Goal: Task Accomplishment & Management: Manage account settings

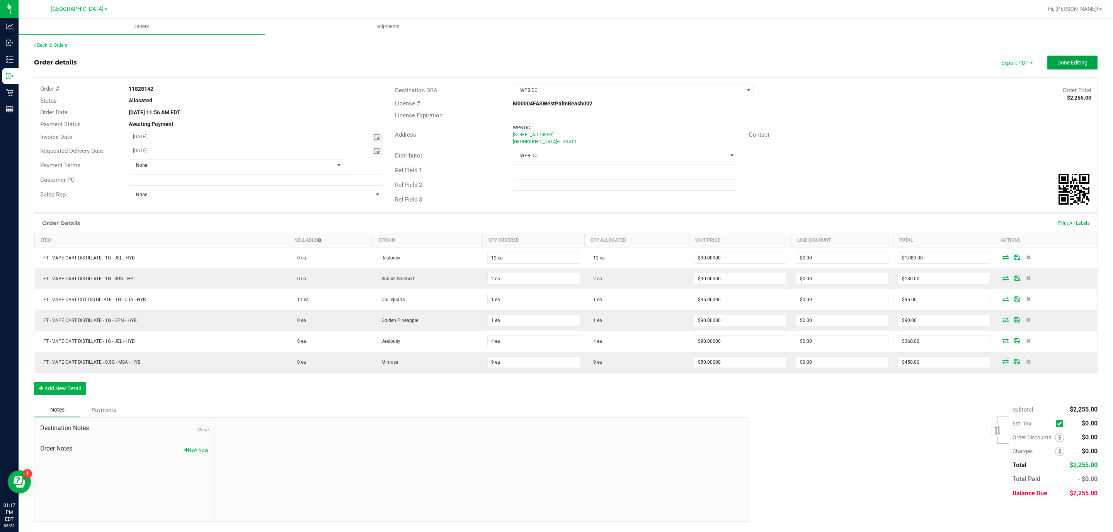
click at [1062, 60] on span "Done Editing" at bounding box center [1072, 63] width 30 height 6
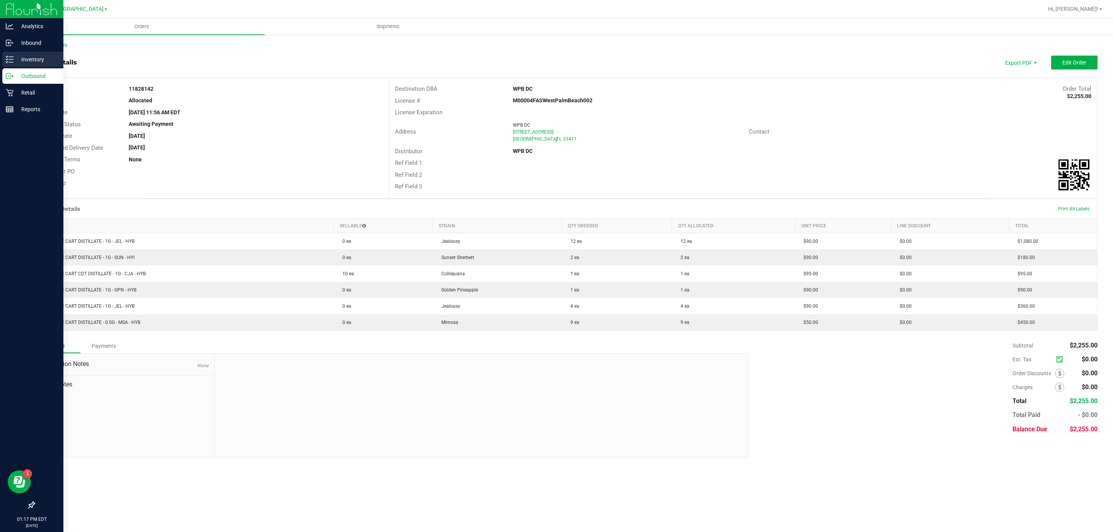
click at [20, 56] on p "Inventory" at bounding box center [37, 59] width 46 height 9
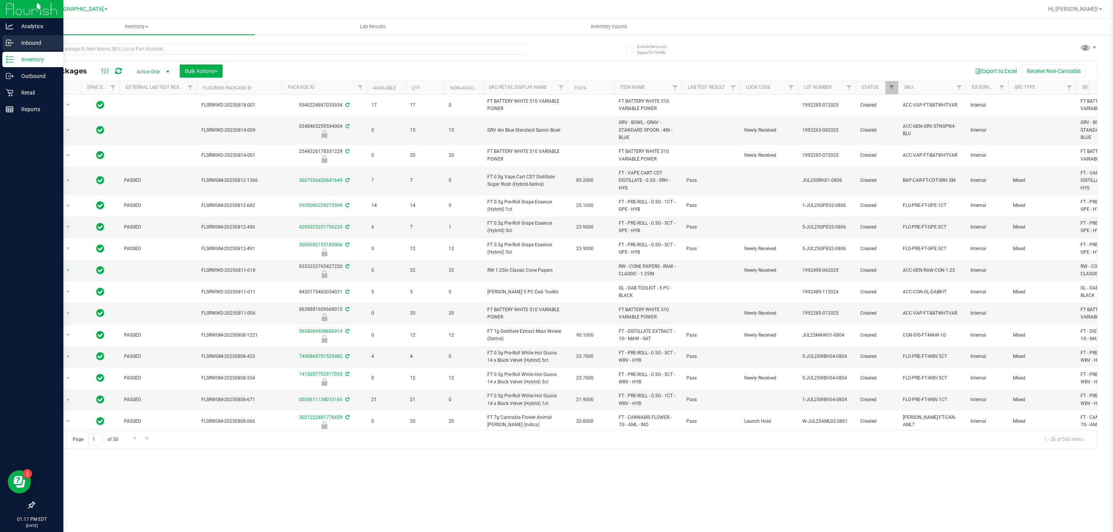
click at [17, 42] on p "Inbound" at bounding box center [37, 42] width 46 height 9
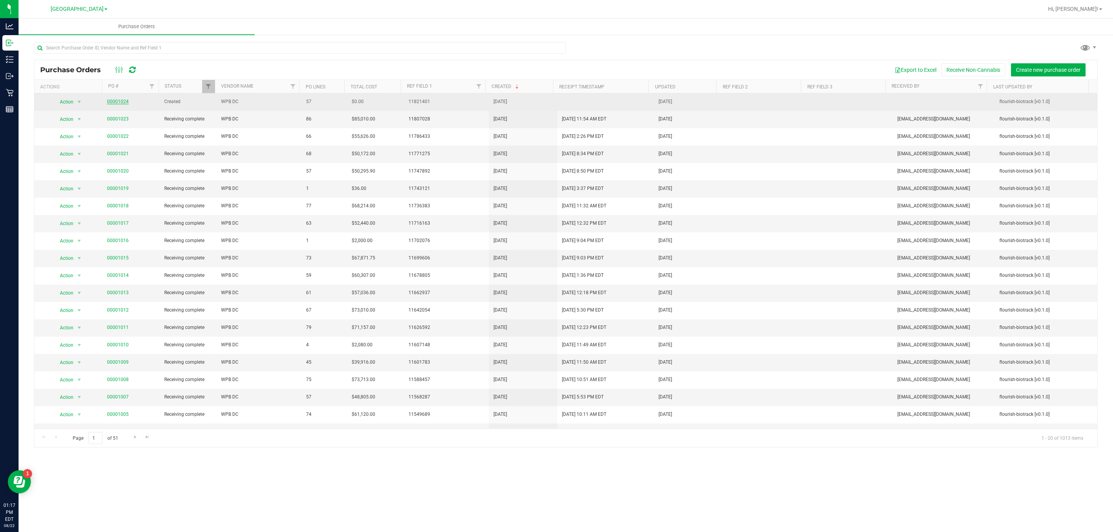
click at [110, 102] on link "00001024" at bounding box center [118, 101] width 22 height 5
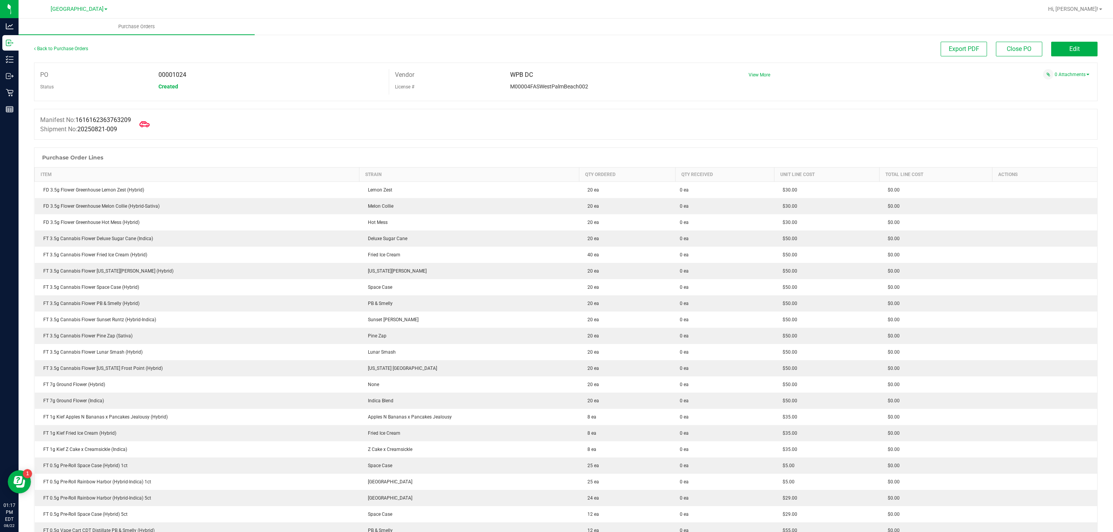
click at [149, 122] on icon at bounding box center [144, 124] width 10 height 10
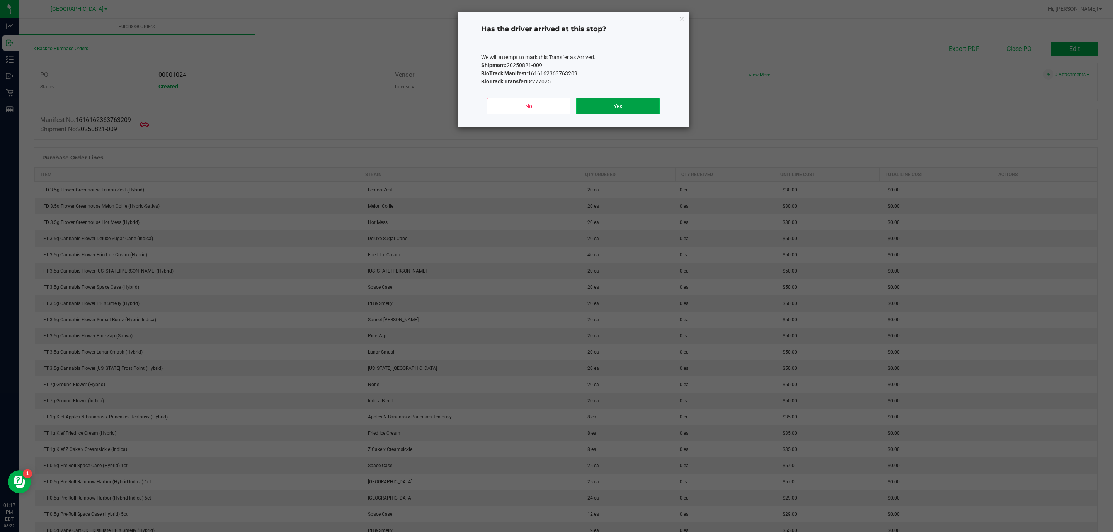
click at [593, 114] on button "Yes" at bounding box center [617, 106] width 83 height 16
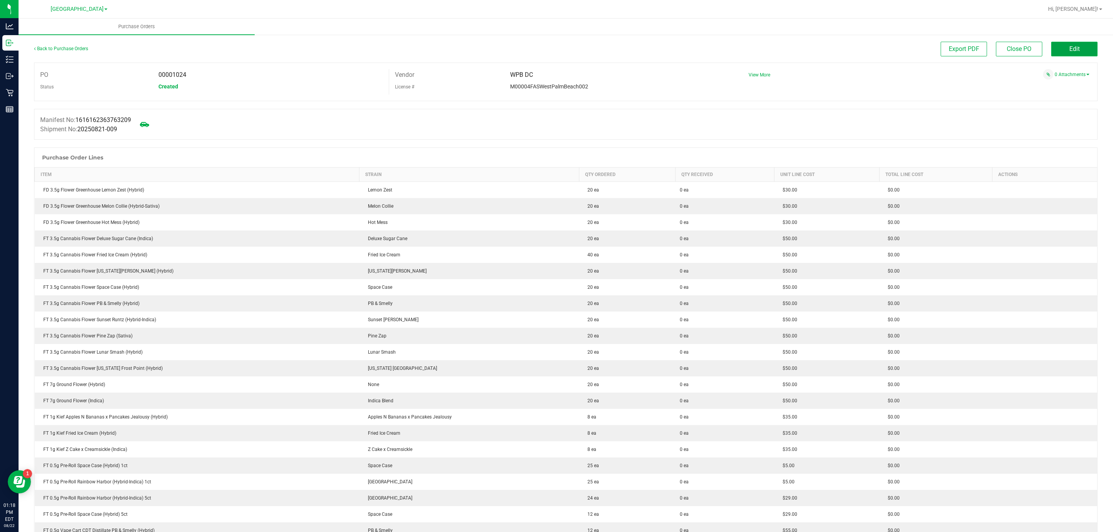
click at [1051, 44] on button "Edit" at bounding box center [1074, 49] width 46 height 15
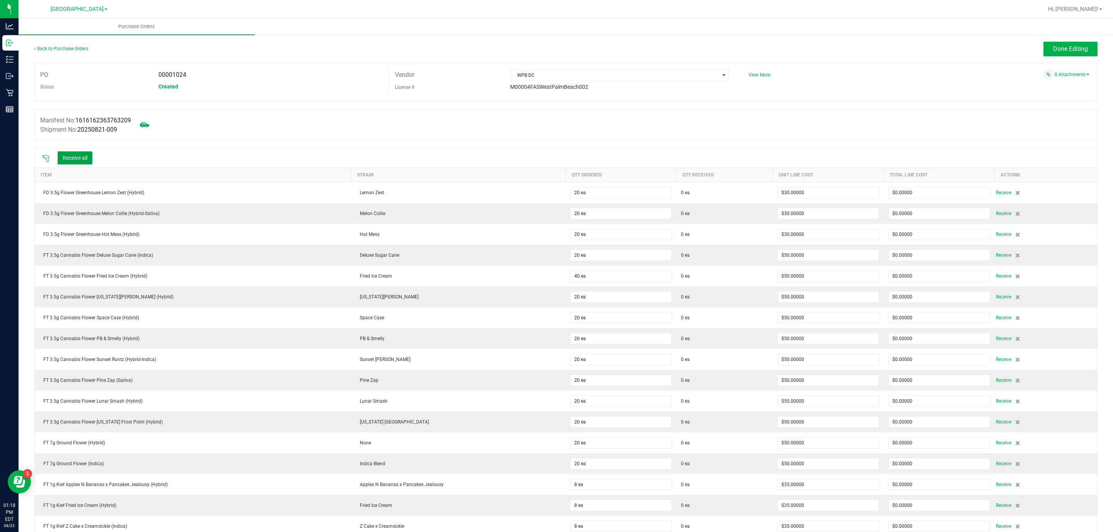
click at [74, 156] on button "Receive all" at bounding box center [75, 157] width 35 height 13
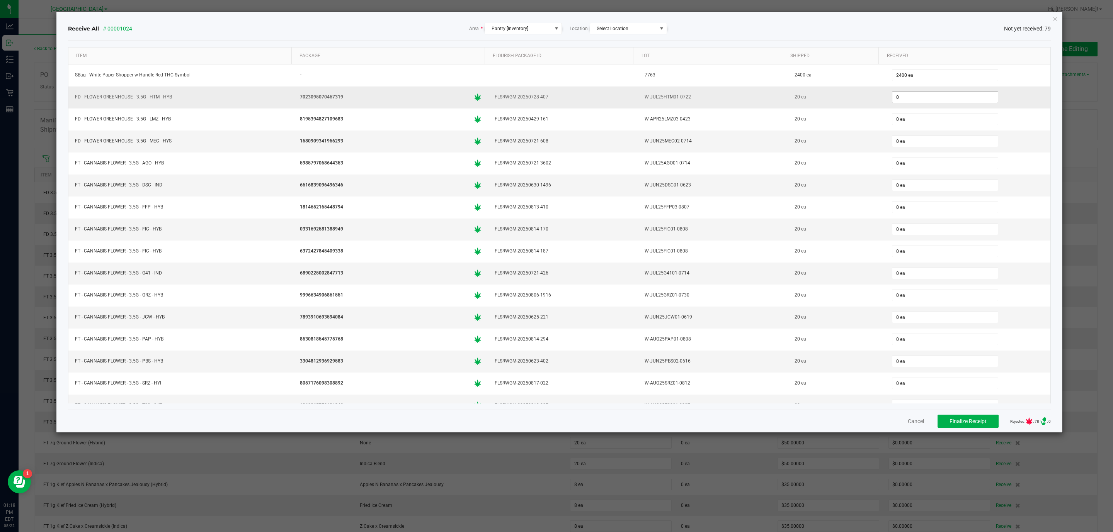
click at [898, 94] on input "0" at bounding box center [944, 97] width 105 height 11
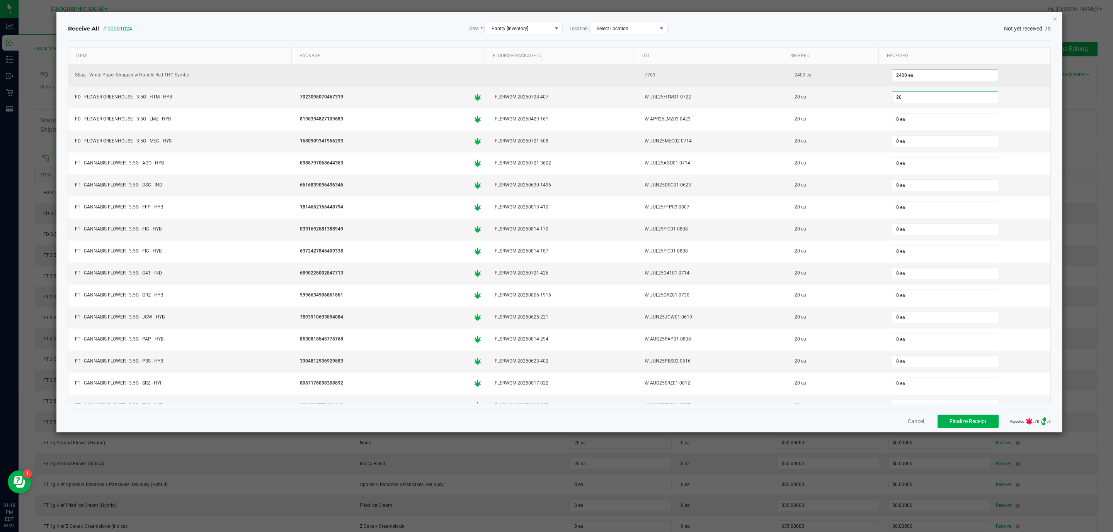
type input "20 ea"
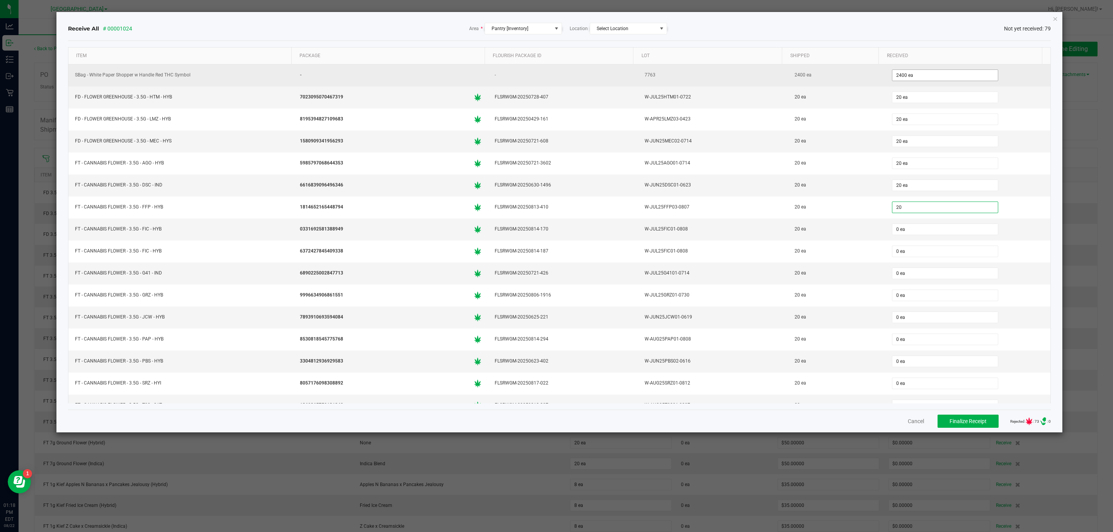
type input "20 ea"
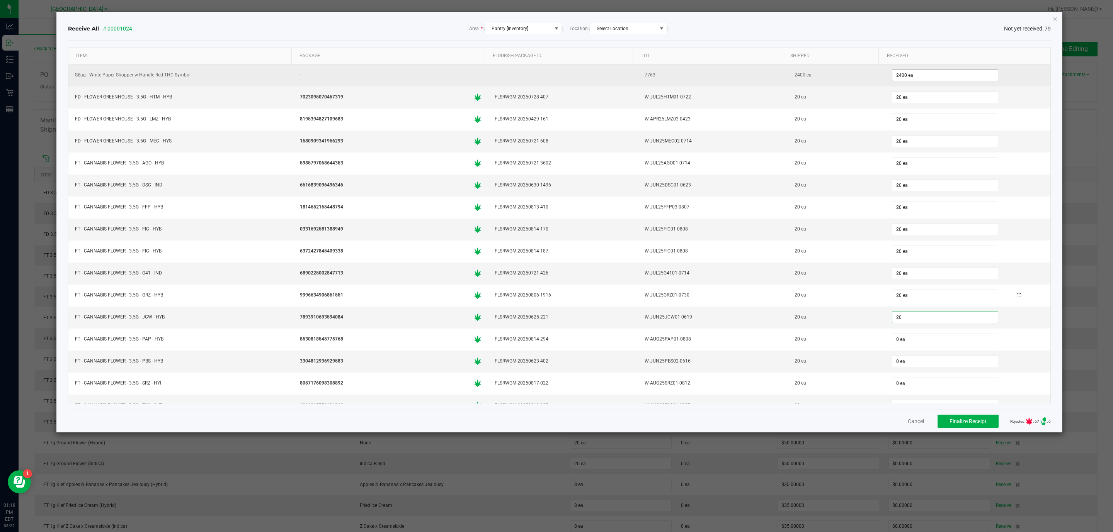
type input "20 ea"
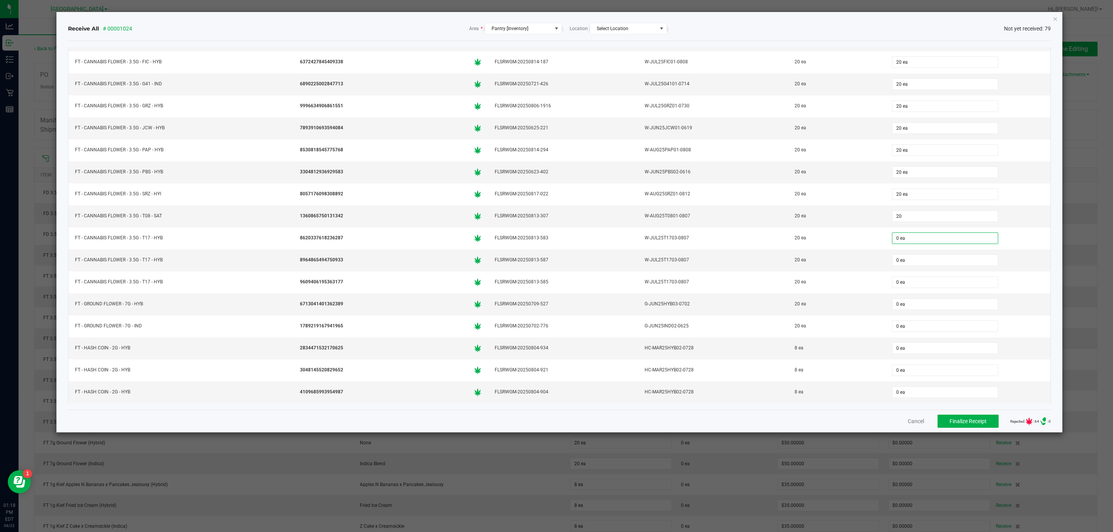
type input "20 ea"
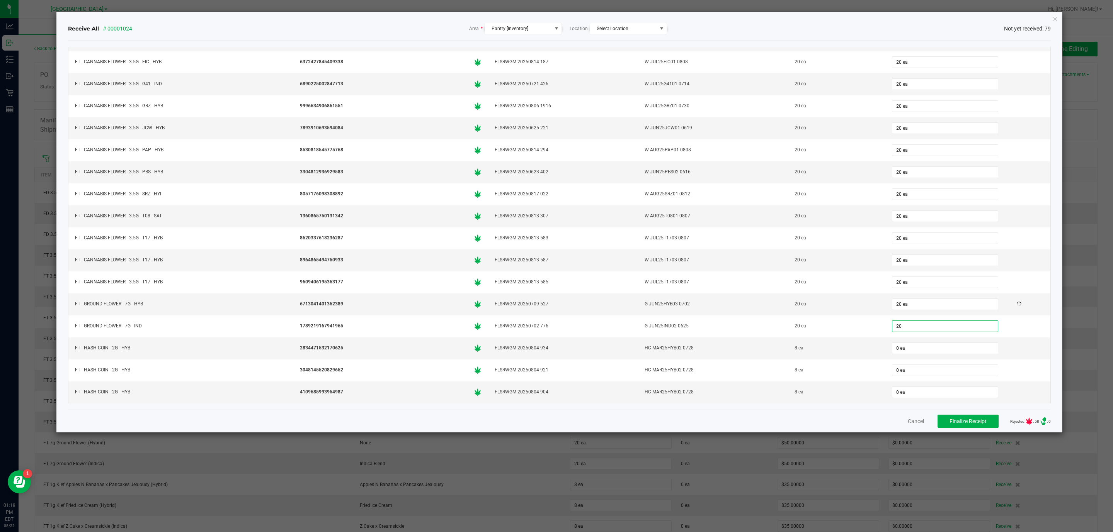
type input "20 ea"
type input "8 ea"
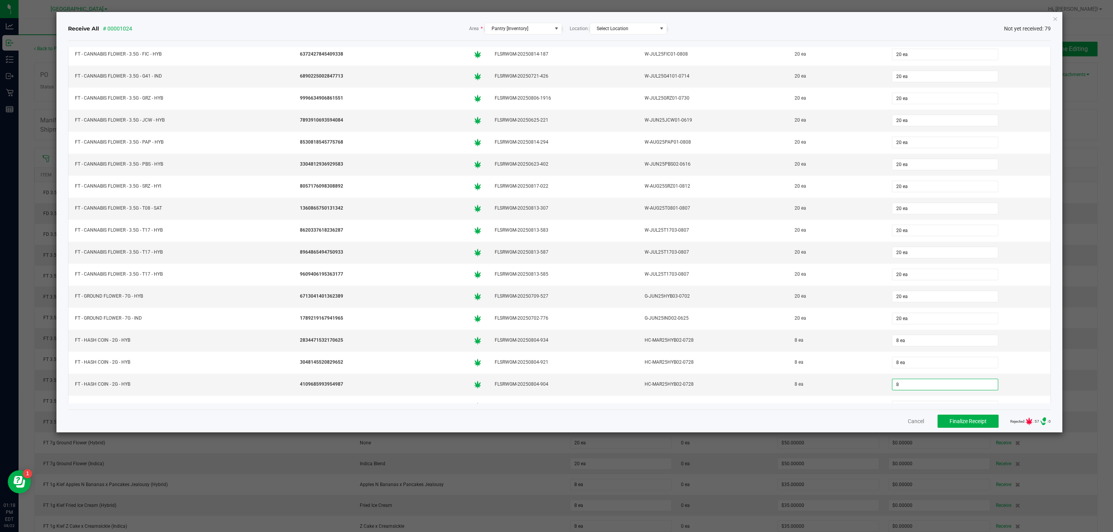
type input "8 ea"
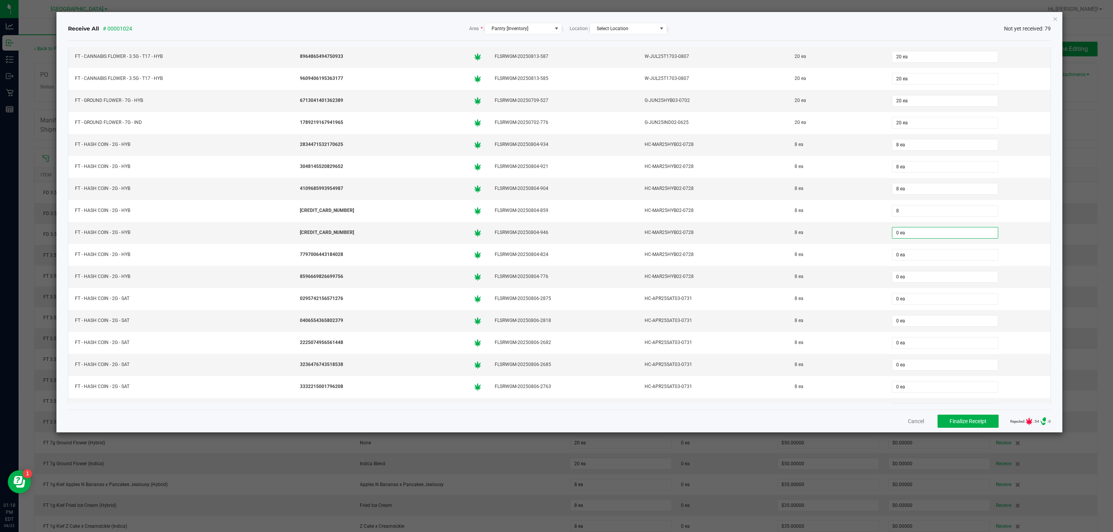
type input "8 ea"
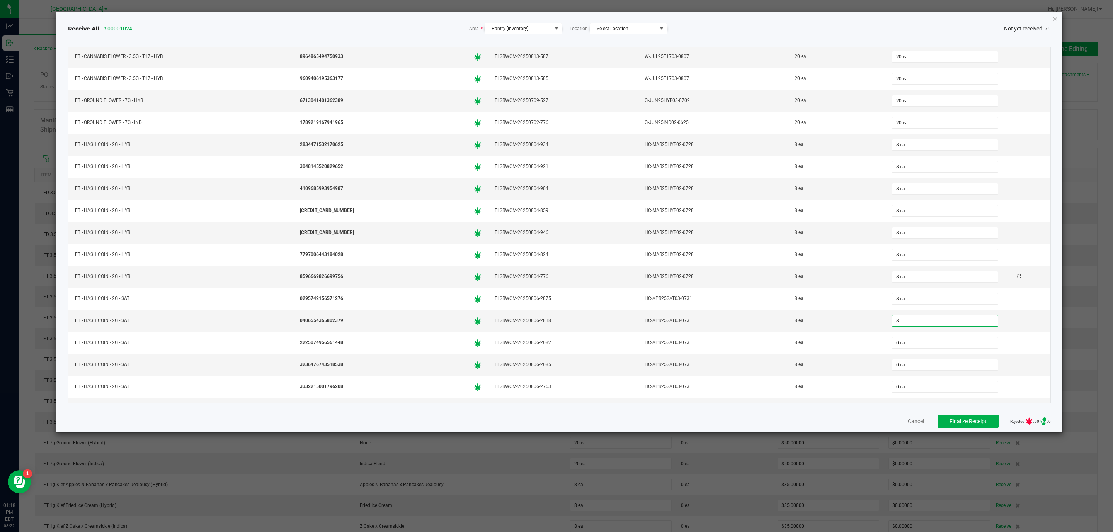
type input "8 ea"
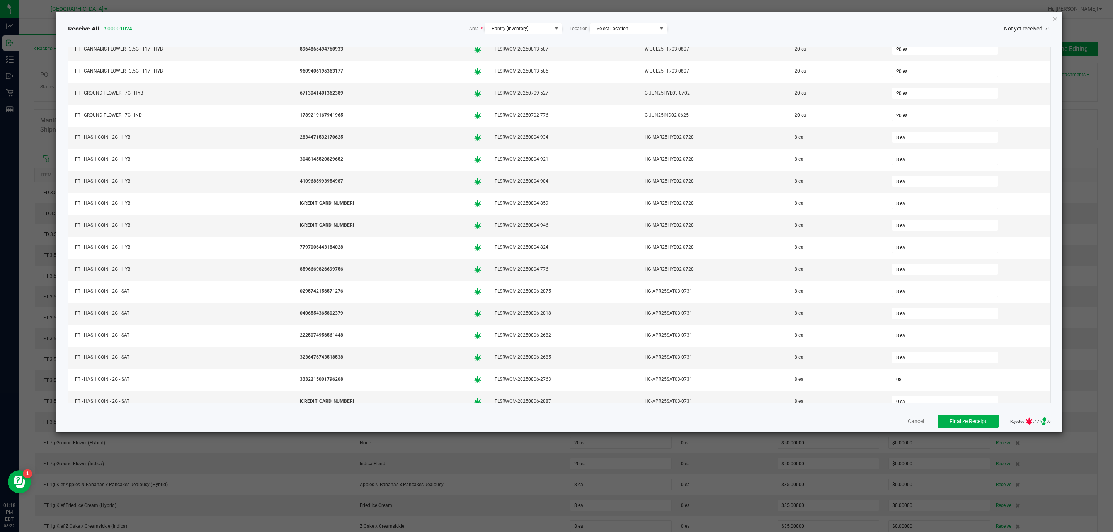
type input "8 ea"
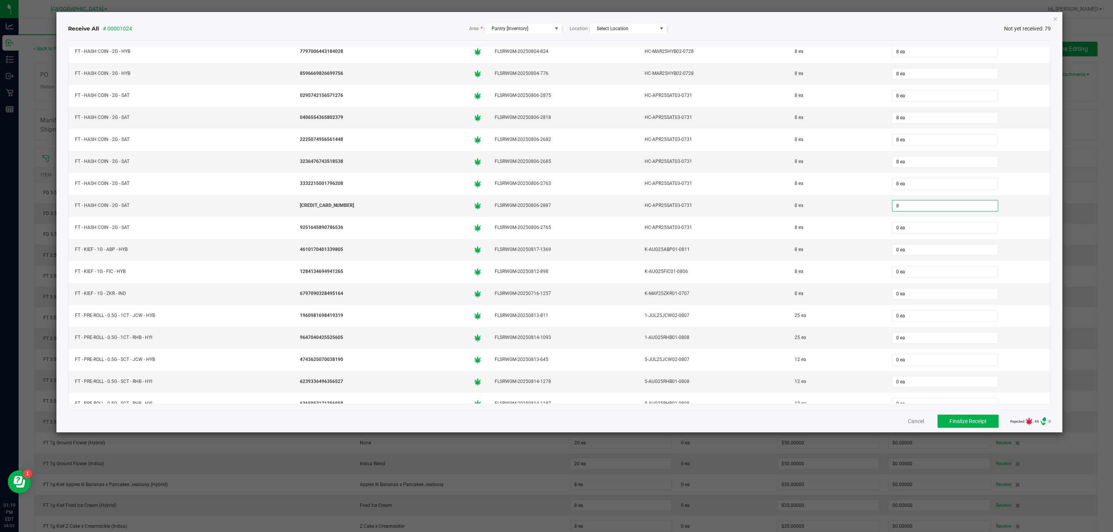
type input "8"
type input "0"
type input "8 ea"
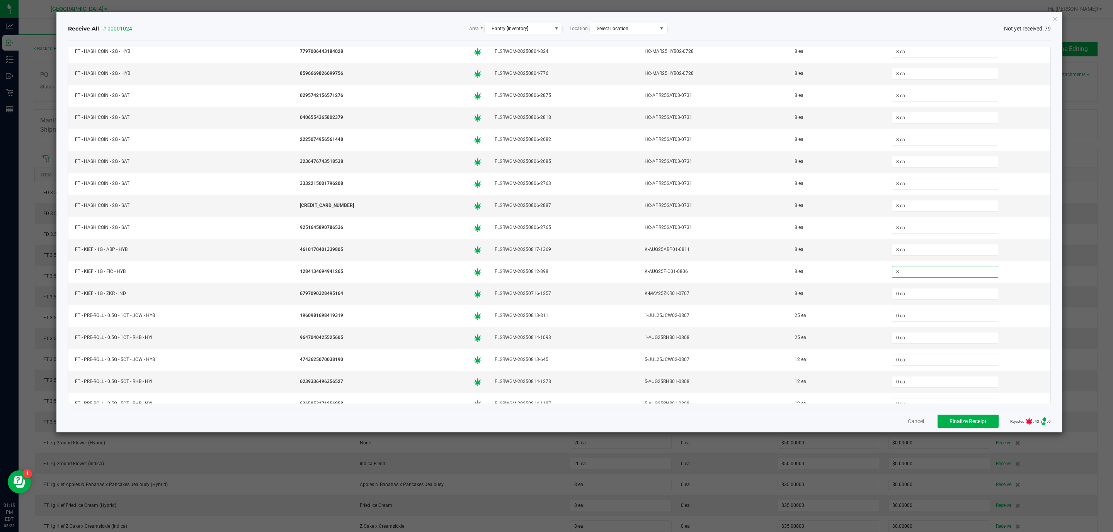
type input "8 ea"
type input "25 ea"
type input "12 ea"
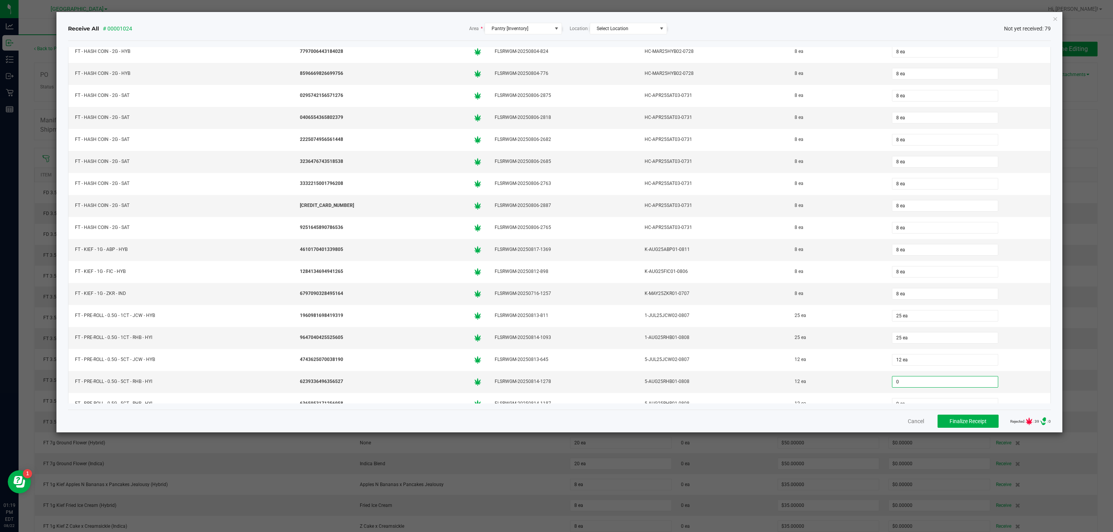
scroll to position [604, 0]
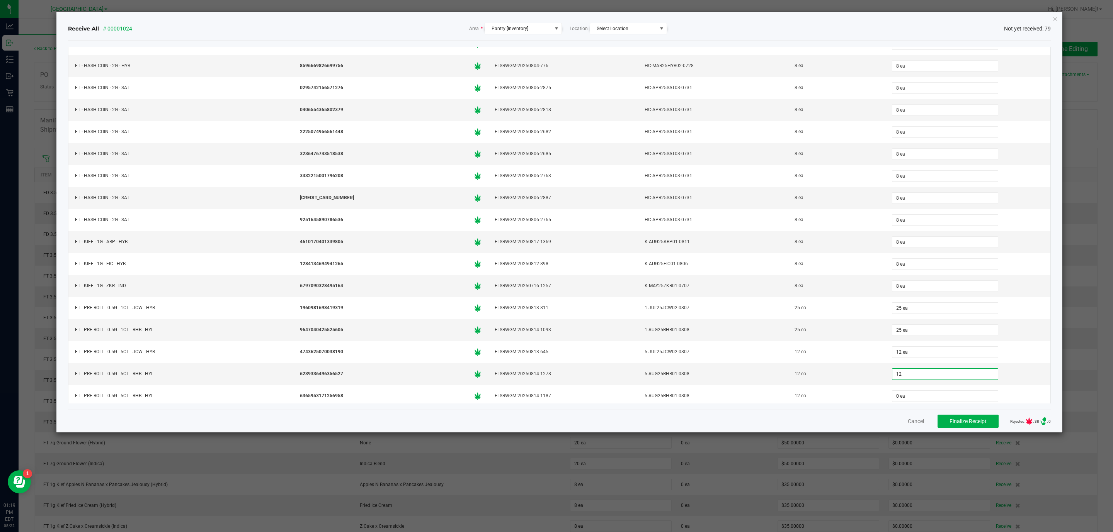
type input "12"
type input "0"
type input "12 ea"
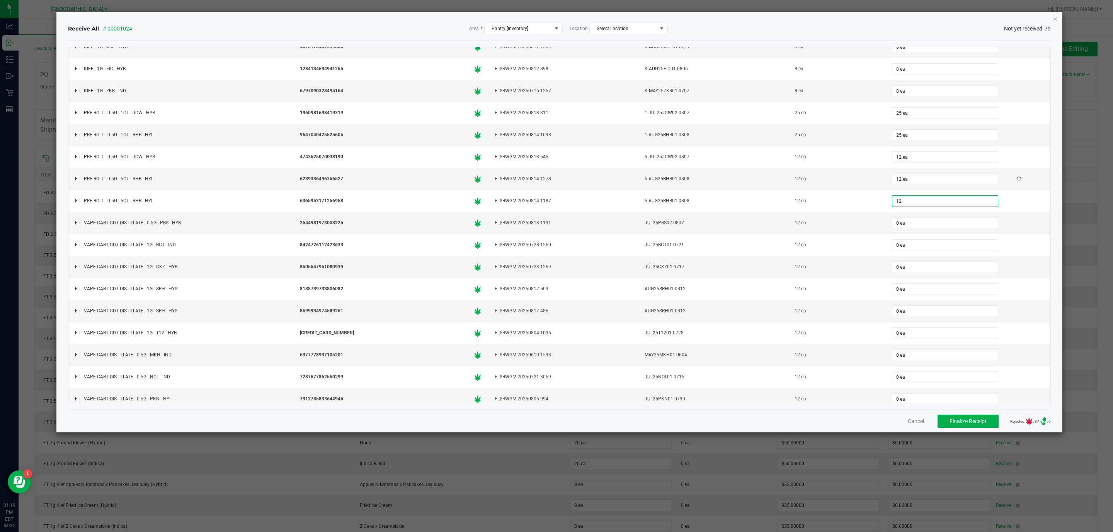
type input "12 ea"
type input "12"
type input "0"
type input "12 ea"
type input "12"
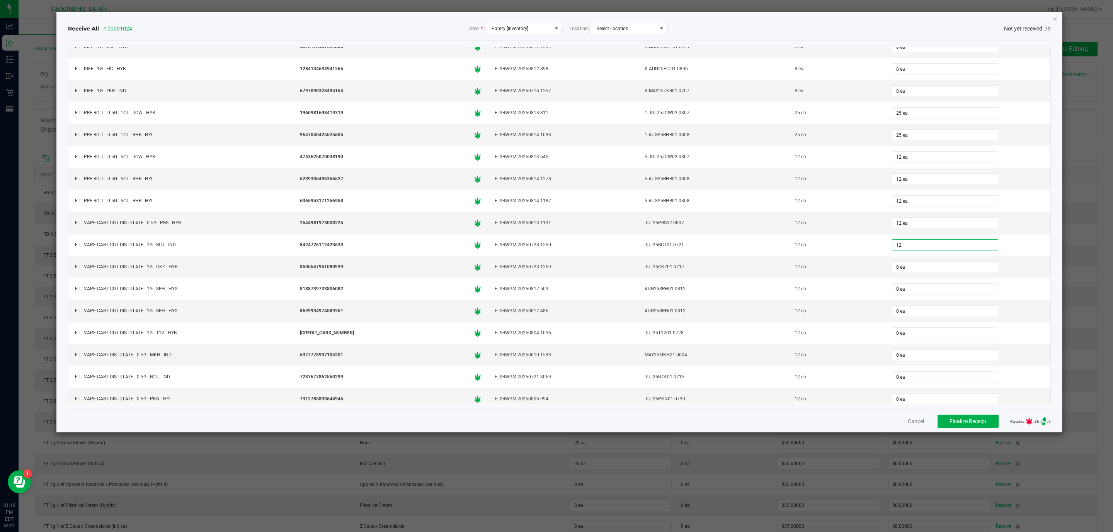
type input "0"
type input "12 ea"
type input "12"
type input "0"
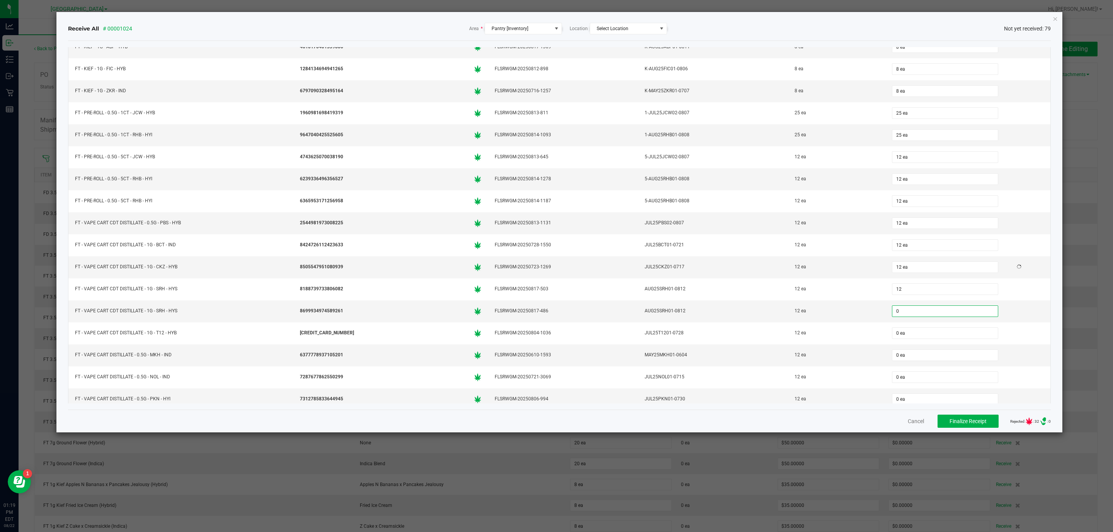
type input "12 ea"
type input "12"
type input "0"
type input "12 ea"
type input "12"
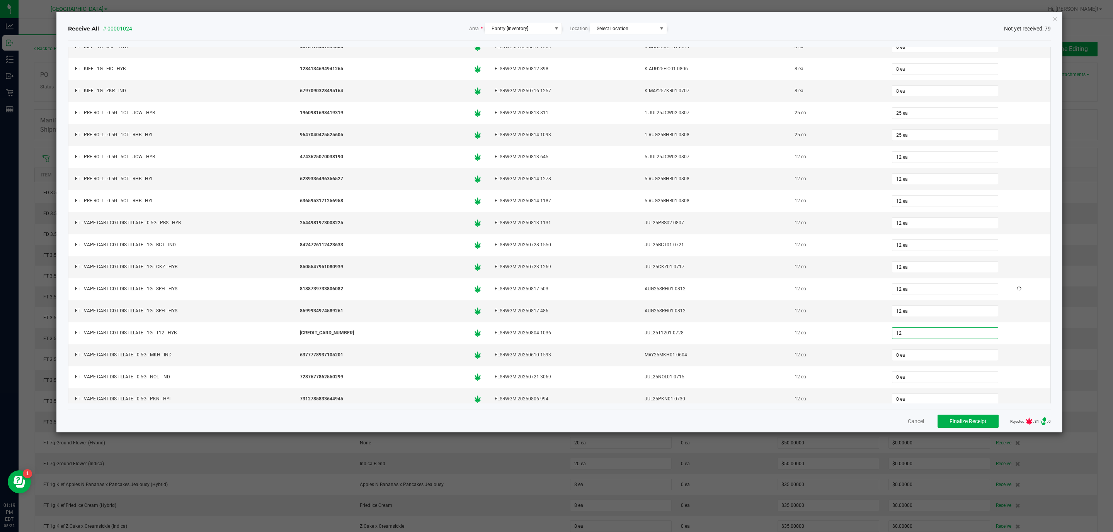
type input "0"
type input "12 ea"
type input "12"
type input "0"
type input "12 ea"
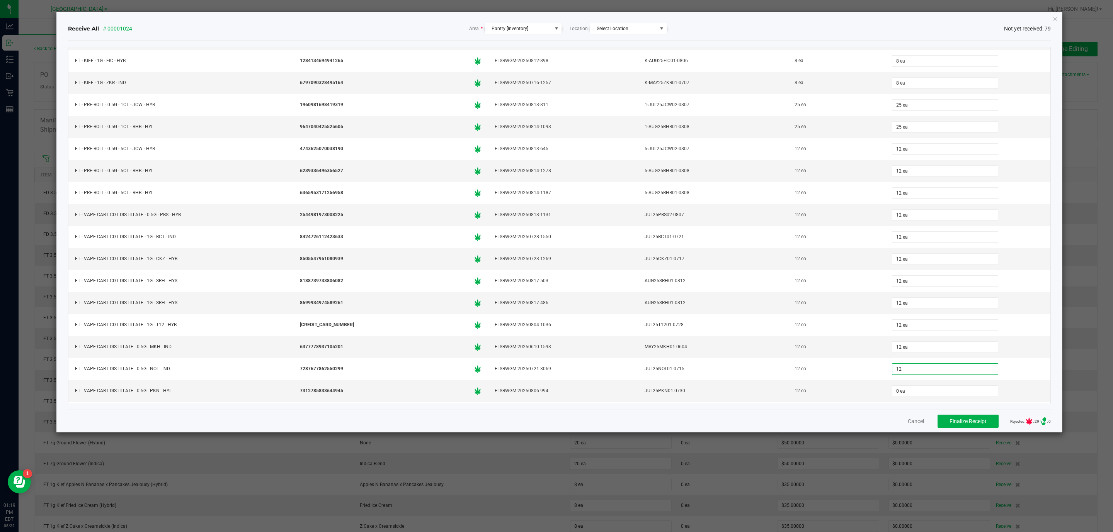
type input "12"
type input "0"
type input "12 ea"
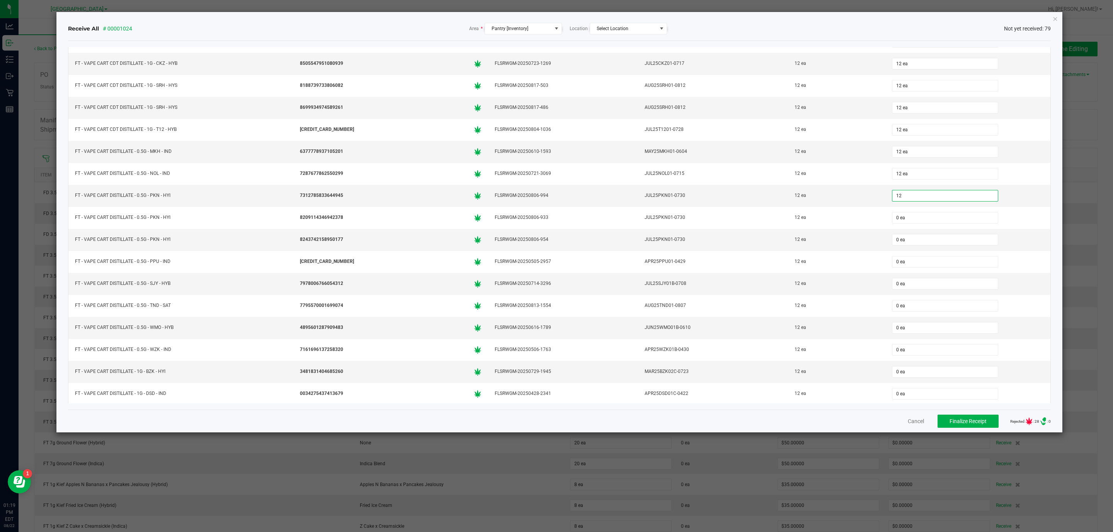
type input "12"
type input "0"
type input "12 ea"
type input "12"
type input "0"
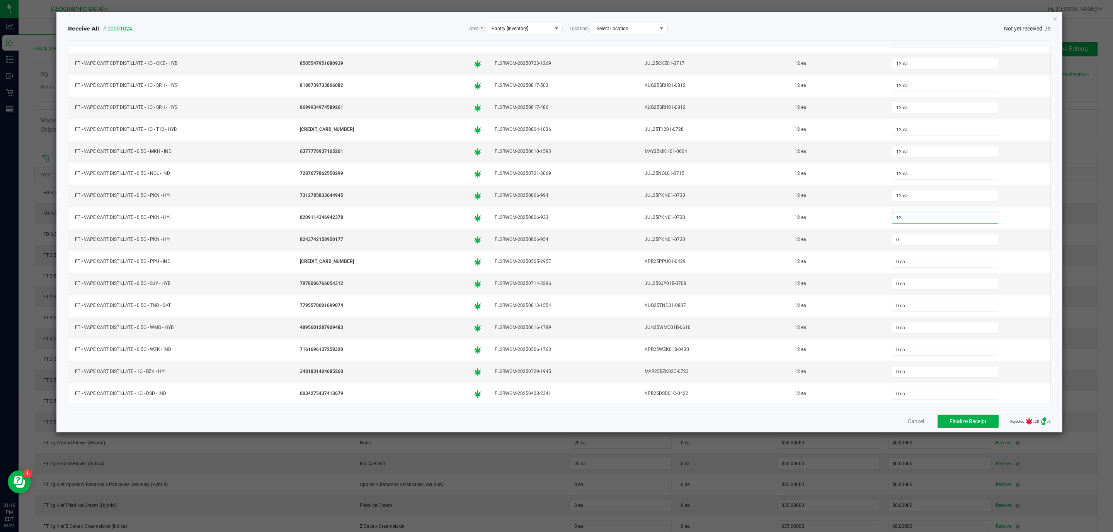
type input "12 ea"
type input "12"
type input "0"
type input "12 ea"
type input "12"
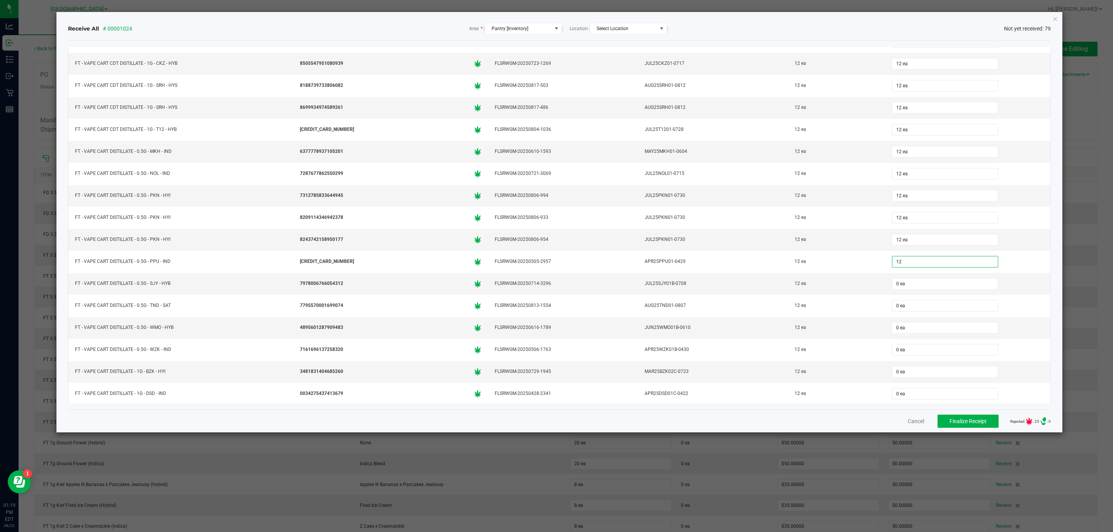
type input "0"
type input "12 ea"
type input "12"
type input "0"
type input "12 ea"
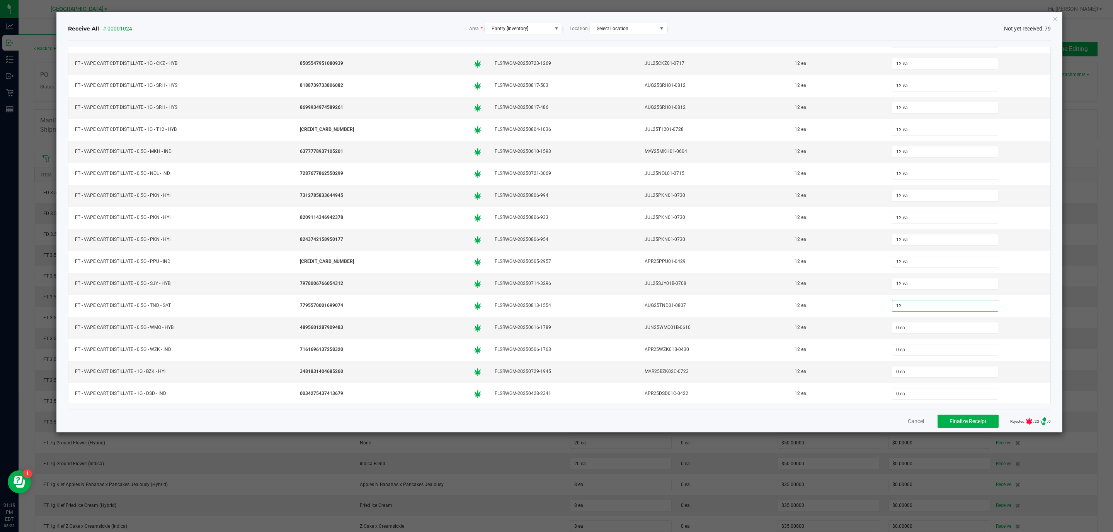
type input "12"
type input "0"
type input "12 ea"
type input "12"
type input "0"
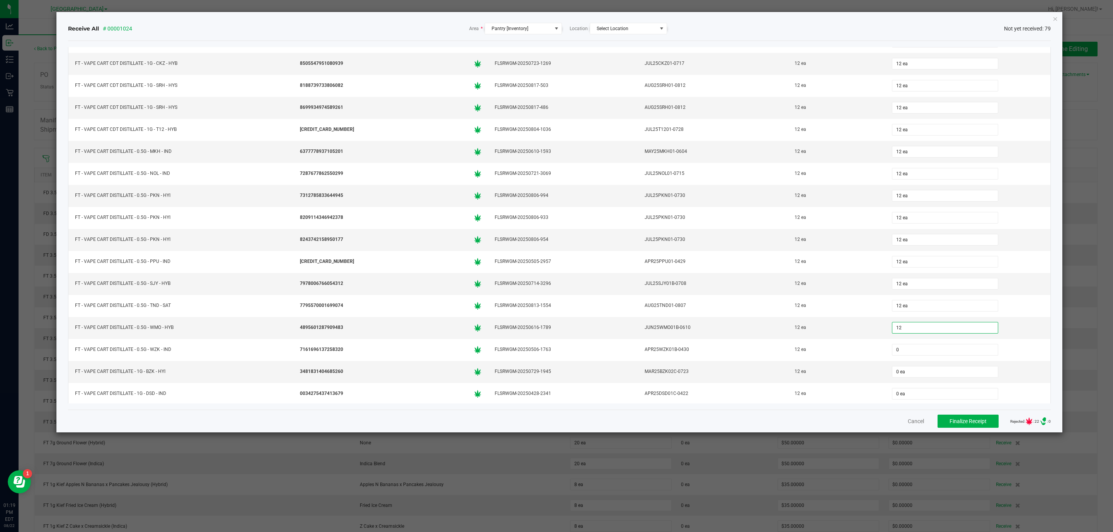
type input "12 ea"
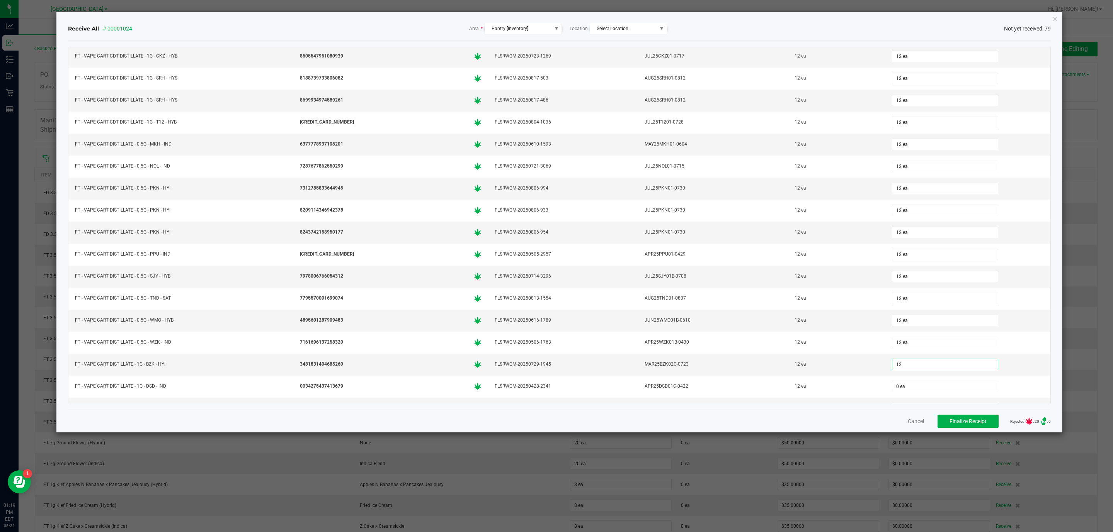
type input "12"
type input "0"
type input "12 ea"
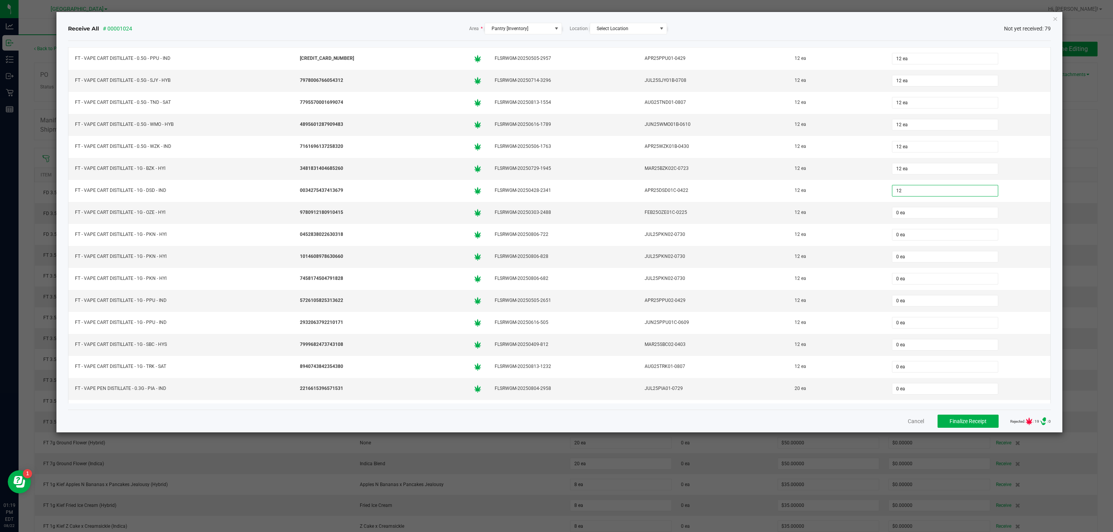
type input "12 ea"
type input "12"
type input "0"
type input "12 ea"
type input "12"
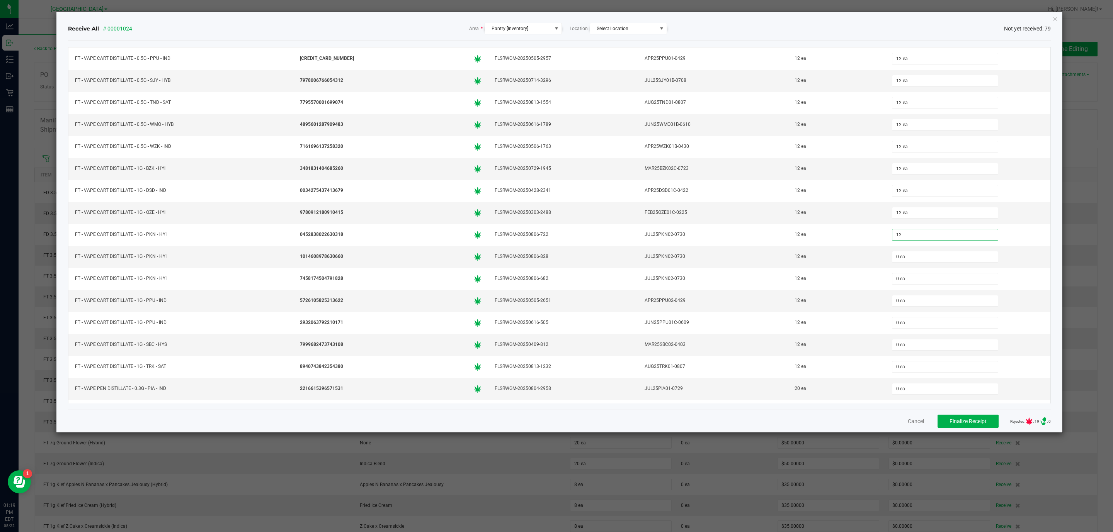
type input "0"
type input "12 ea"
type input "12"
type input "0"
type input "12 ea"
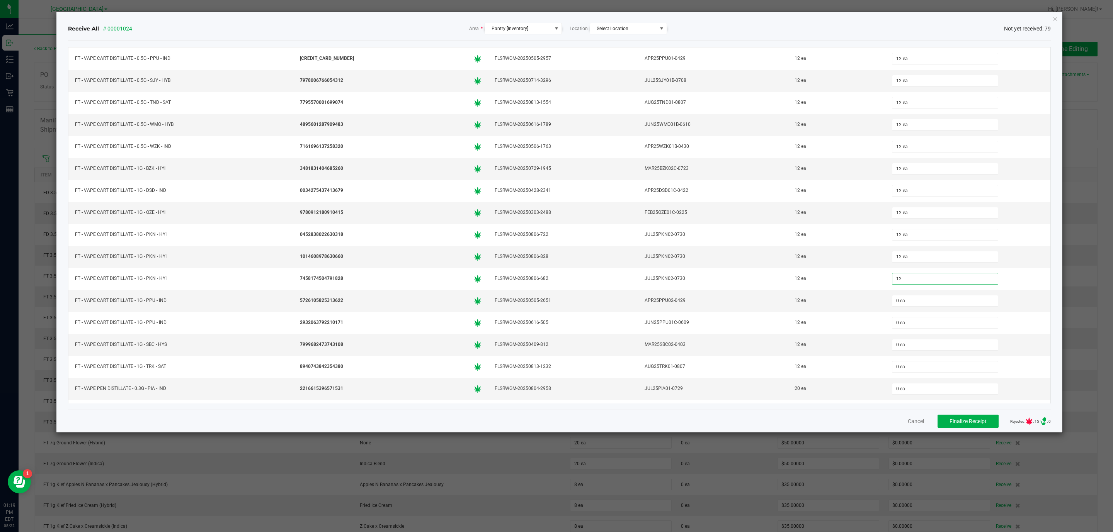
type input "12"
type input "0"
type input "12 ea"
type input "12"
type input "0"
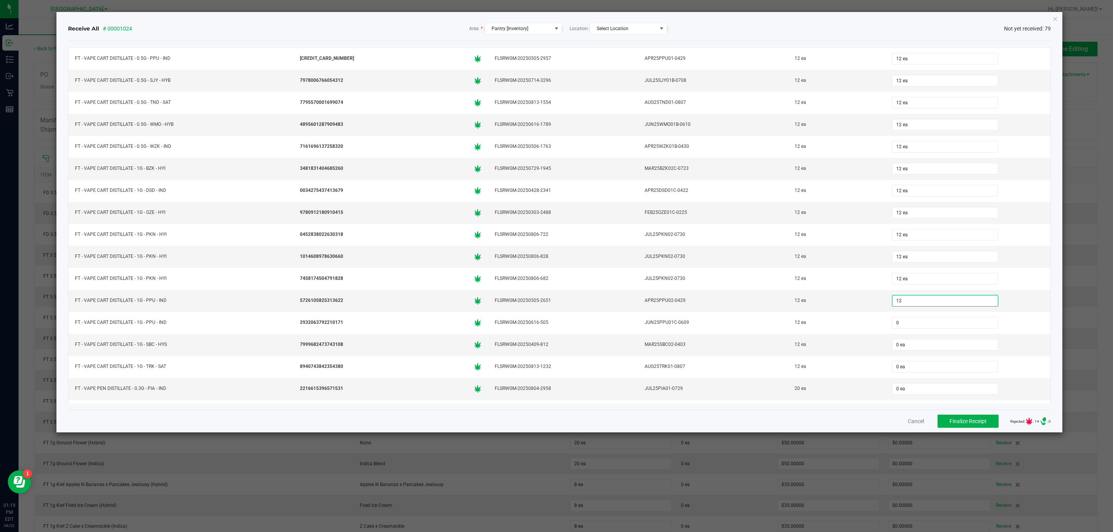
type input "12 ea"
type input "12"
type input "01"
type input "12 ea"
type input "2"
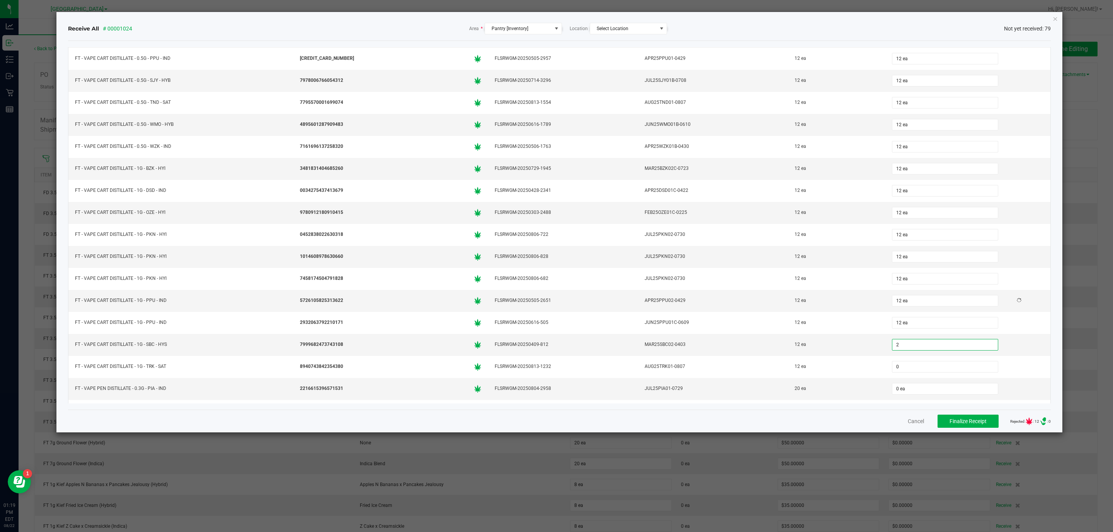
type input "01"
type input "2 ea"
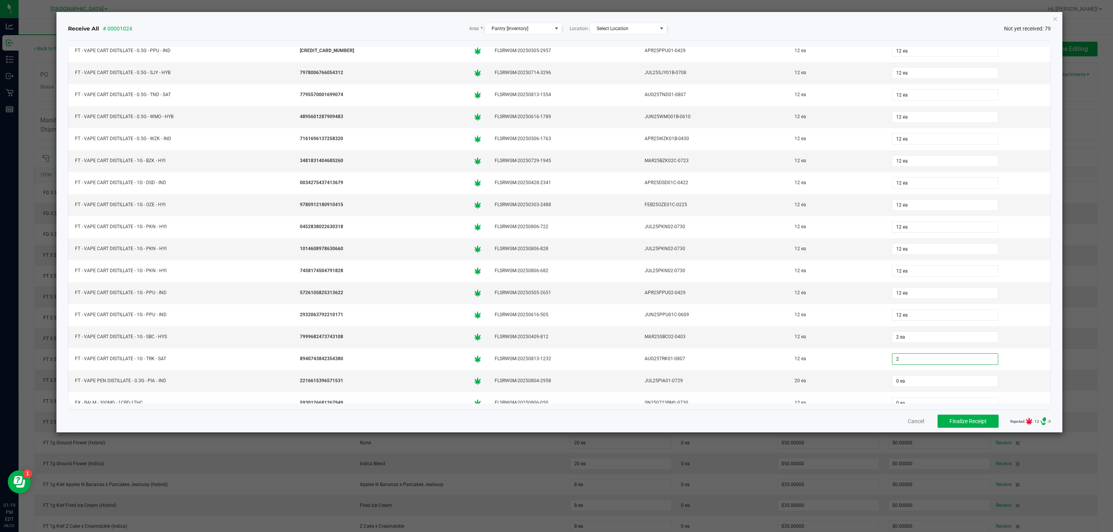
type input "2"
type input "0"
type input "2 ea"
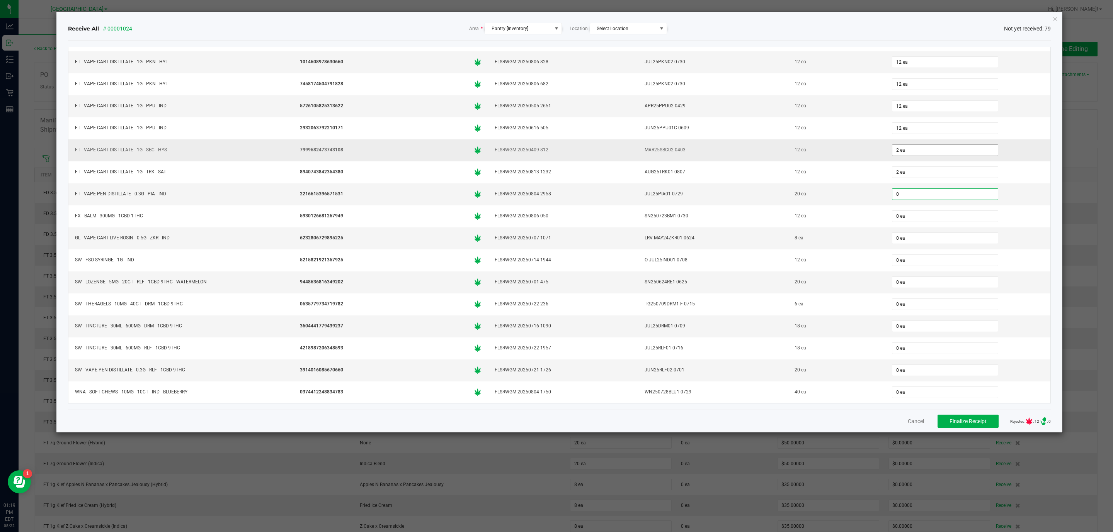
type input "2"
type input "0 ea"
click at [892, 156] on input "2" at bounding box center [944, 150] width 105 height 11
type input "12"
type input "2"
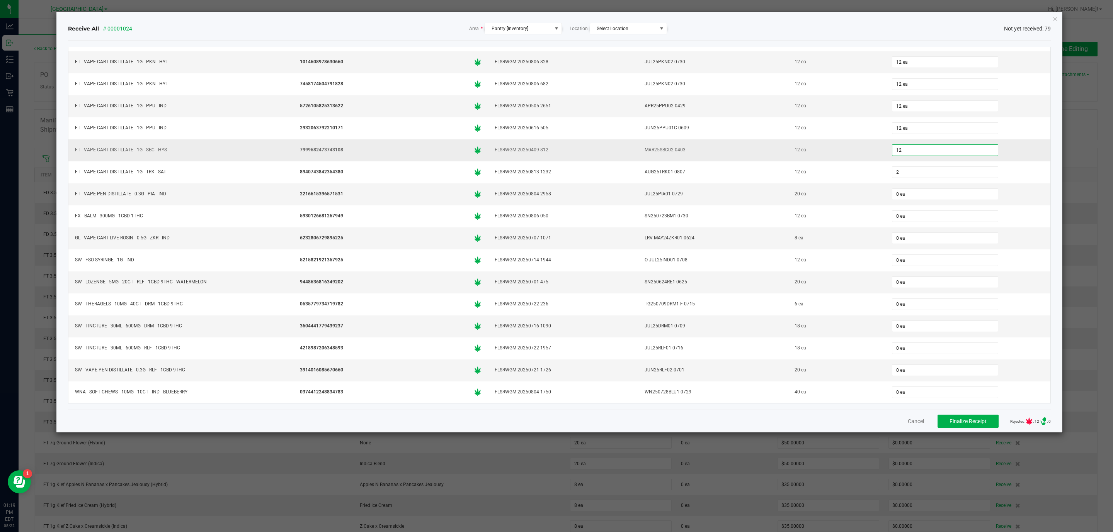
type input "12 ea"
type input "2 ea"
type input "0"
type input "2"
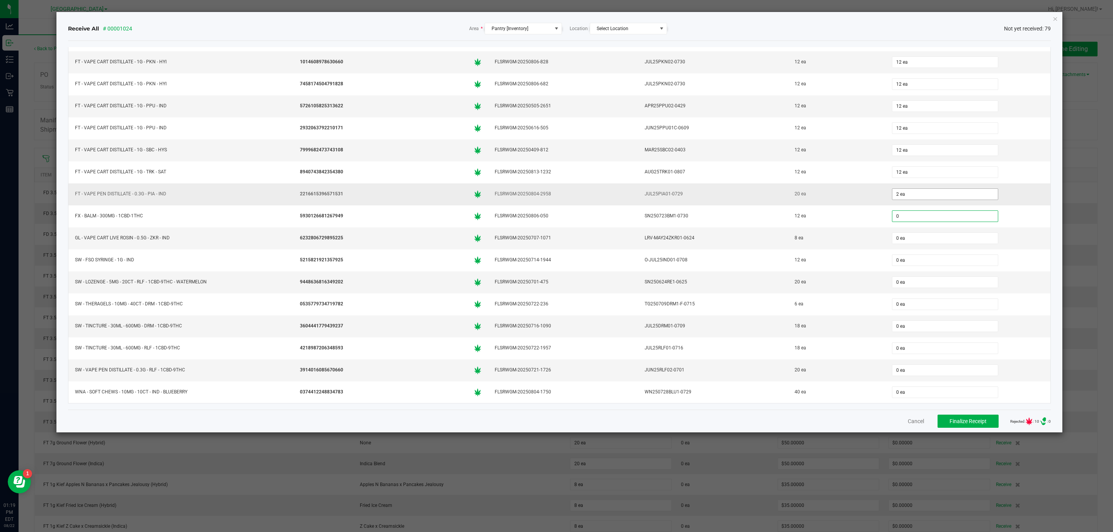
type input "0 ea"
click at [892, 200] on input "2" at bounding box center [944, 194] width 105 height 11
type input "20 ea"
type input "12"
type input "0"
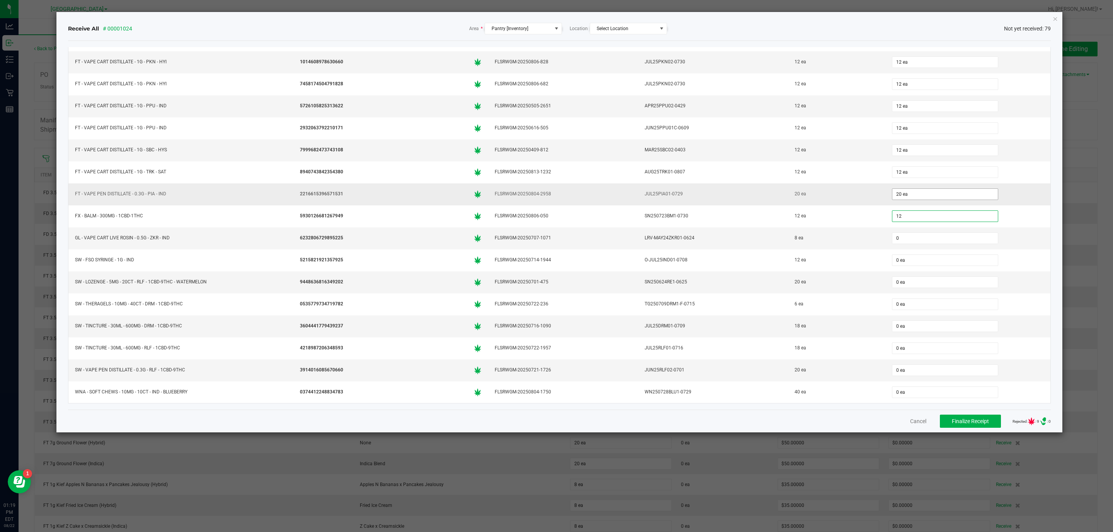
type input "12 ea"
type input "8 ea"
type input "12 ea"
type input "20 ea"
type input "6 ea"
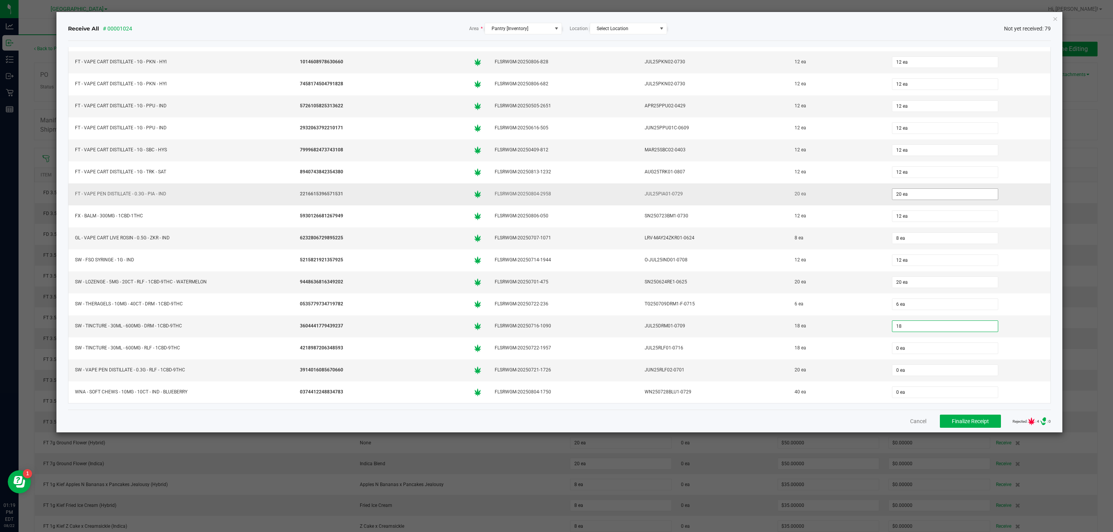
type input "18 ea"
type input "18"
type input "0"
type input "18 ea"
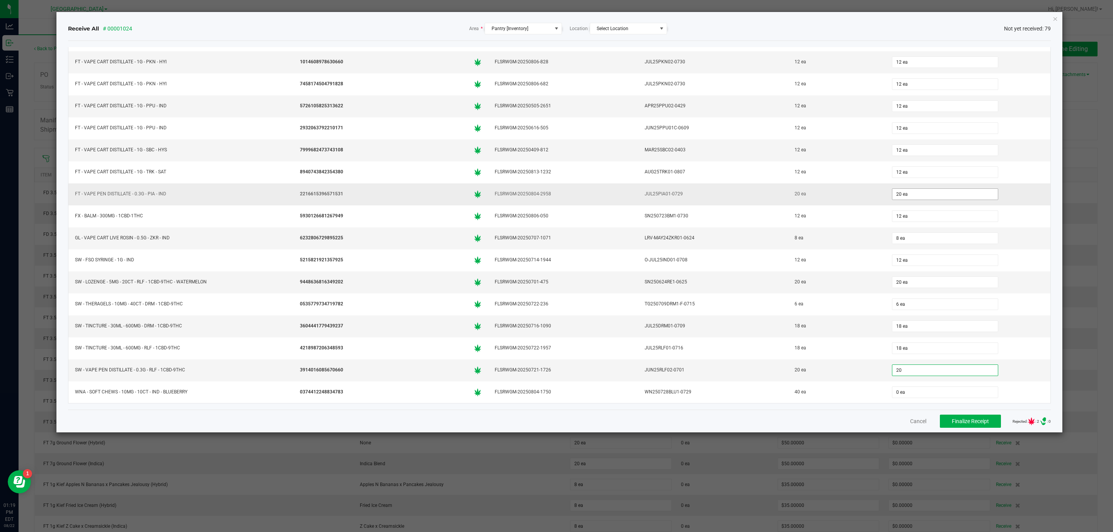
type input "20 ea"
type input "40"
type input "40 ea"
click at [955, 424] on span "Finalize Receipt" at bounding box center [970, 421] width 37 height 6
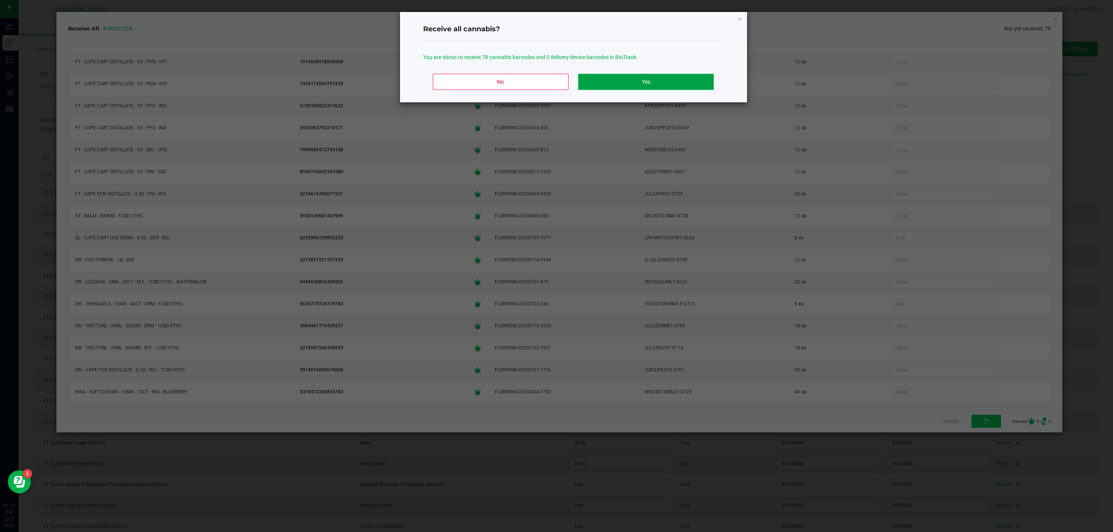
click at [599, 82] on button "Yes" at bounding box center [645, 82] width 135 height 16
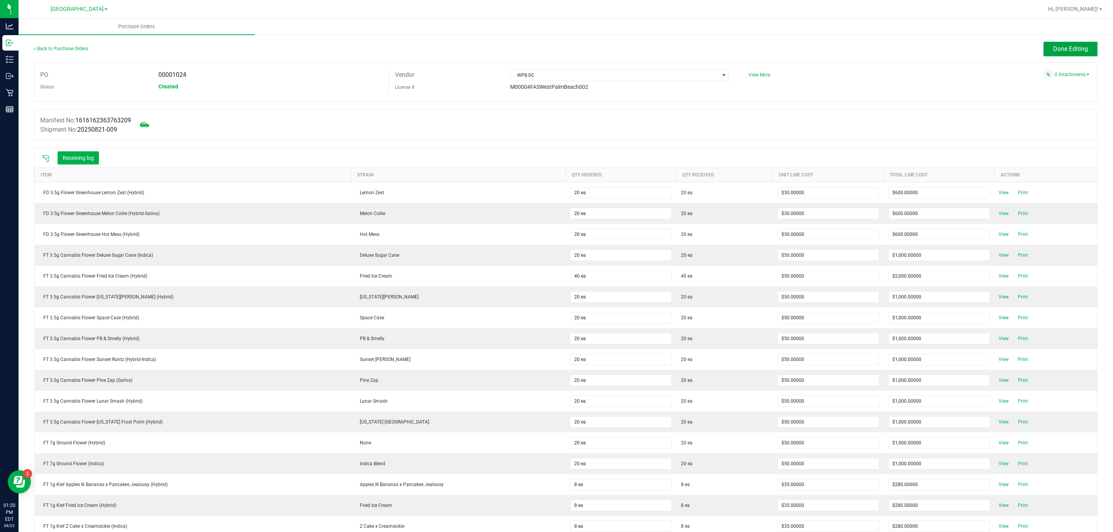
click at [1082, 50] on button "Done Editing" at bounding box center [1070, 49] width 54 height 15
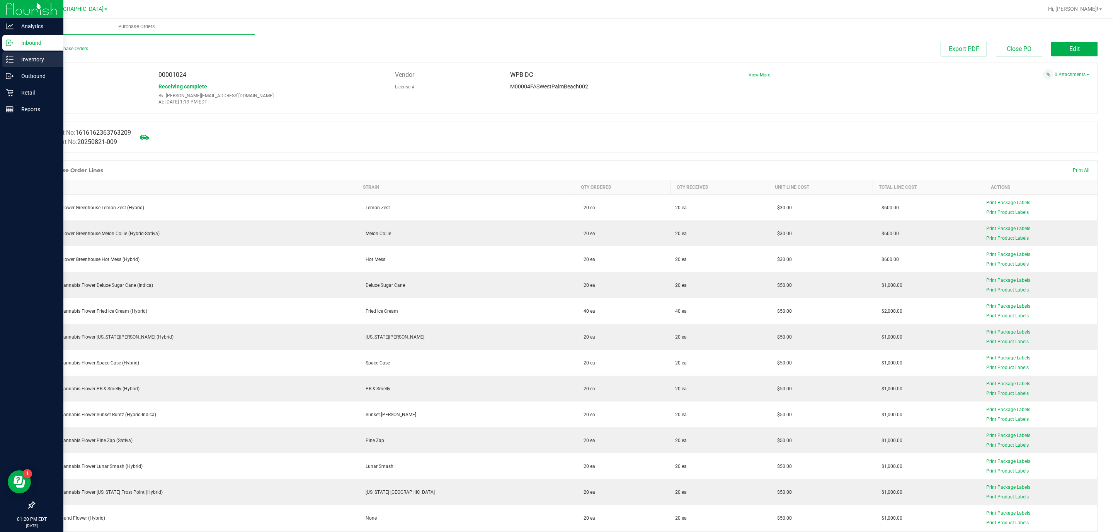
click at [26, 60] on p "Inventory" at bounding box center [37, 59] width 46 height 9
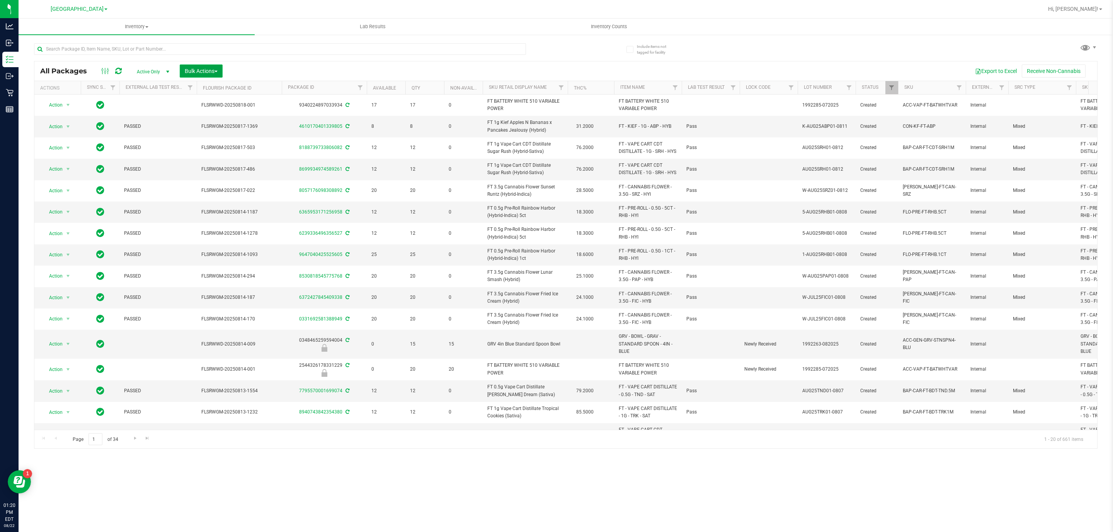
click at [222, 70] on button "Bulk Actions" at bounding box center [201, 71] width 43 height 13
click at [213, 143] on span "Lock/Unlock packages" at bounding box center [210, 145] width 53 height 6
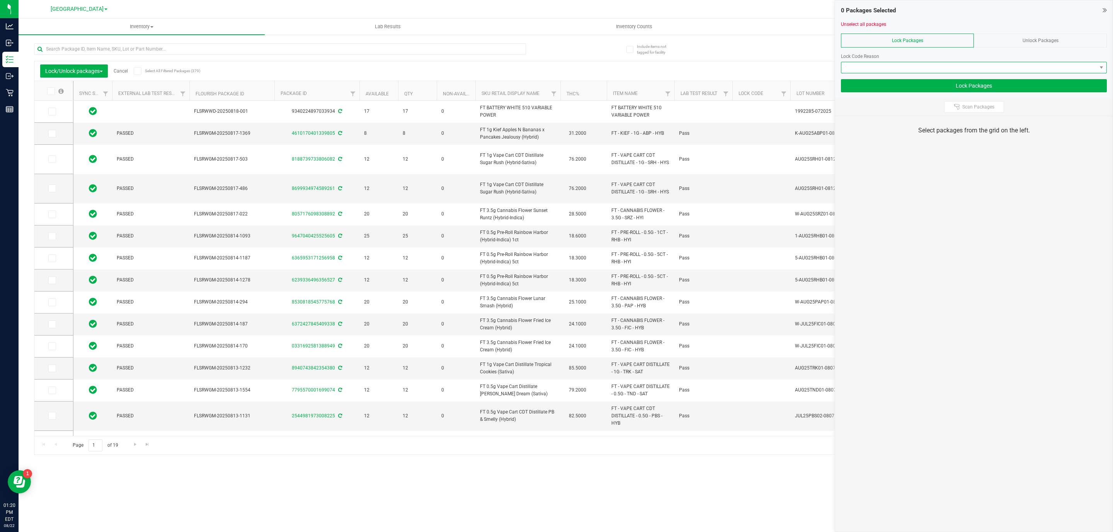
click at [981, 70] on span at bounding box center [968, 67] width 255 height 11
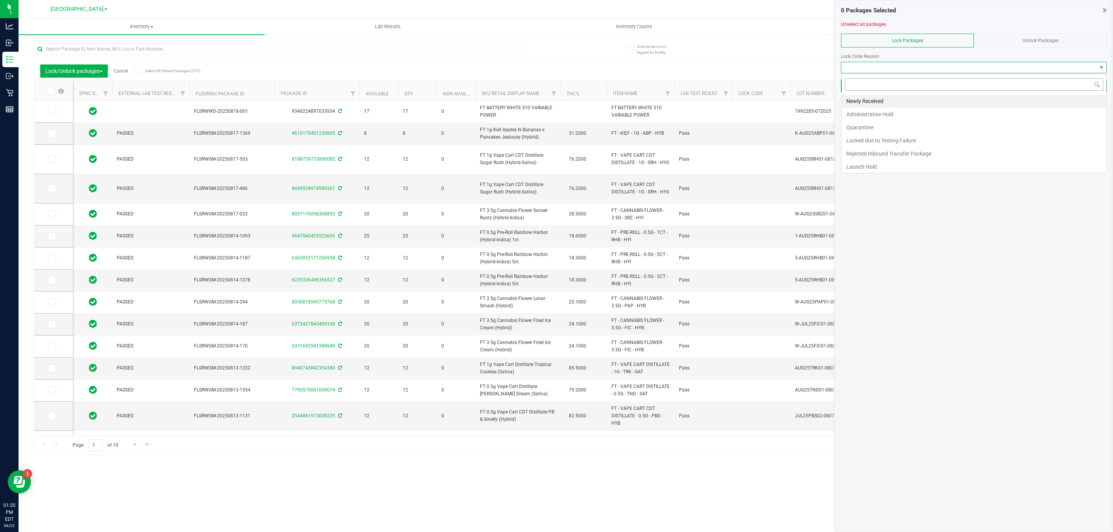
scroll to position [12, 265]
click at [942, 163] on li "Launch Hold" at bounding box center [974, 166] width 265 height 13
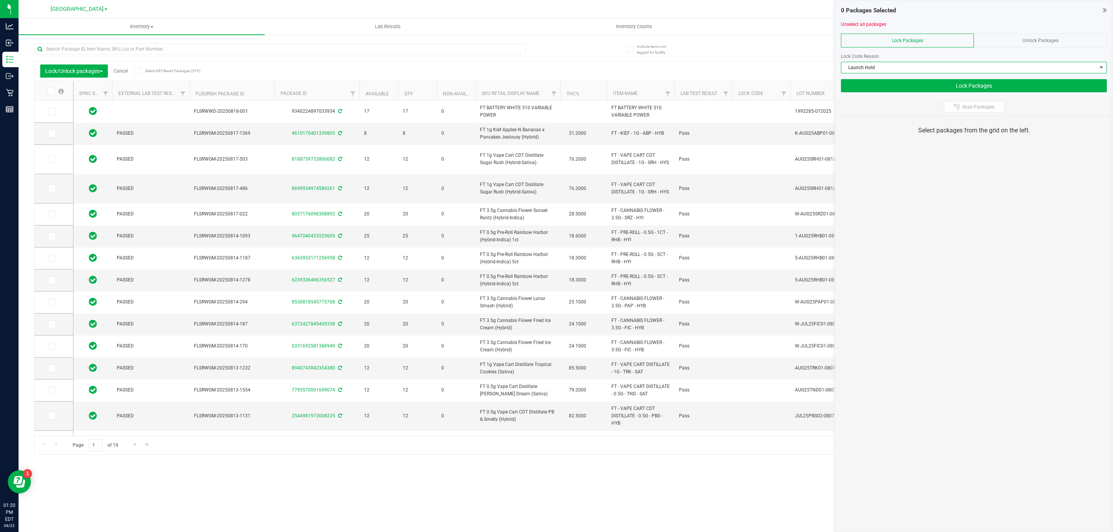
click at [956, 115] on div "Scan Packages" at bounding box center [973, 107] width 277 height 18
click at [955, 110] on icon at bounding box center [957, 107] width 6 height 6
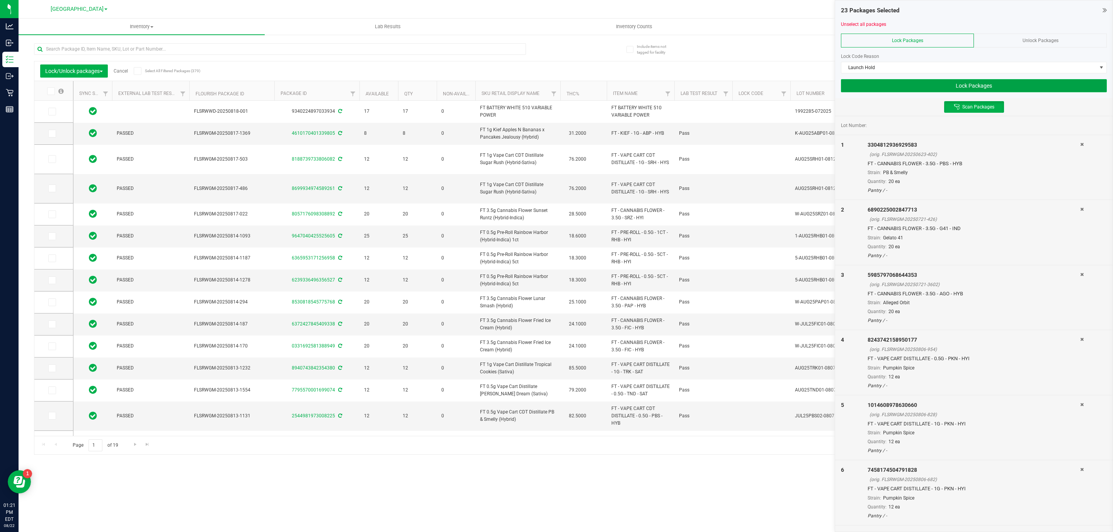
click at [851, 89] on button "Lock Packages" at bounding box center [974, 85] width 266 height 13
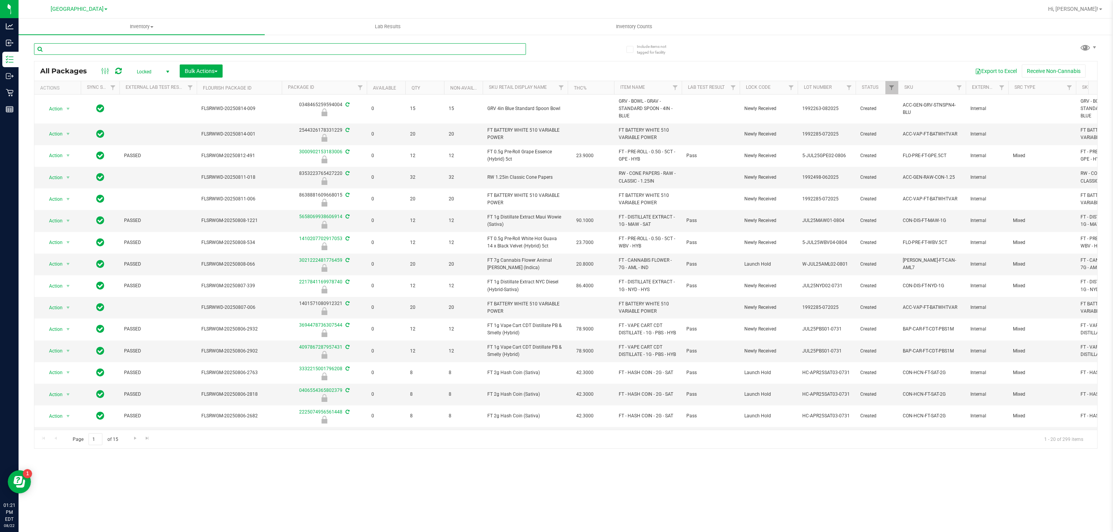
click at [57, 47] on input "text" at bounding box center [280, 49] width 492 height 12
click at [169, 75] on span "select" at bounding box center [168, 72] width 6 height 6
drag, startPoint x: 158, startPoint y: 88, endPoint x: 160, endPoint y: 85, distance: 4.0
click at [160, 85] on li "Active Only" at bounding box center [152, 85] width 42 height 12
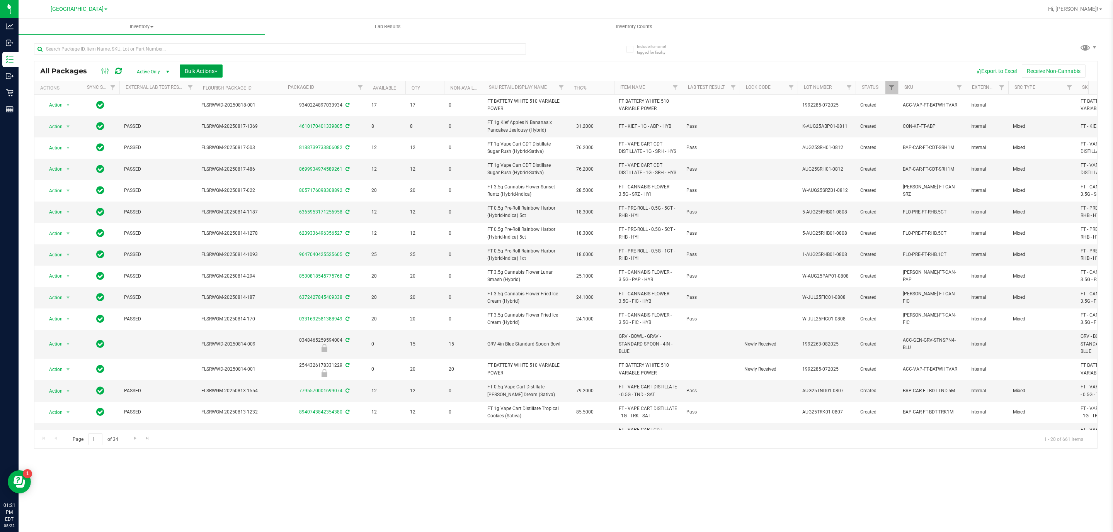
click at [203, 68] on span "Bulk Actions" at bounding box center [201, 71] width 33 height 6
click at [194, 144] on span "Lock/Unlock packages" at bounding box center [210, 145] width 53 height 6
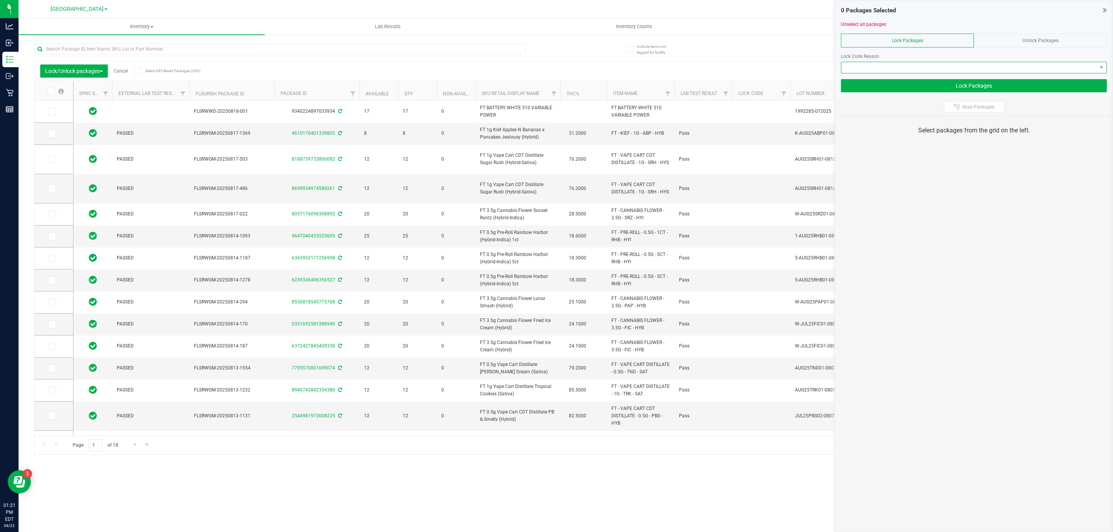
click at [890, 70] on span at bounding box center [968, 67] width 255 height 11
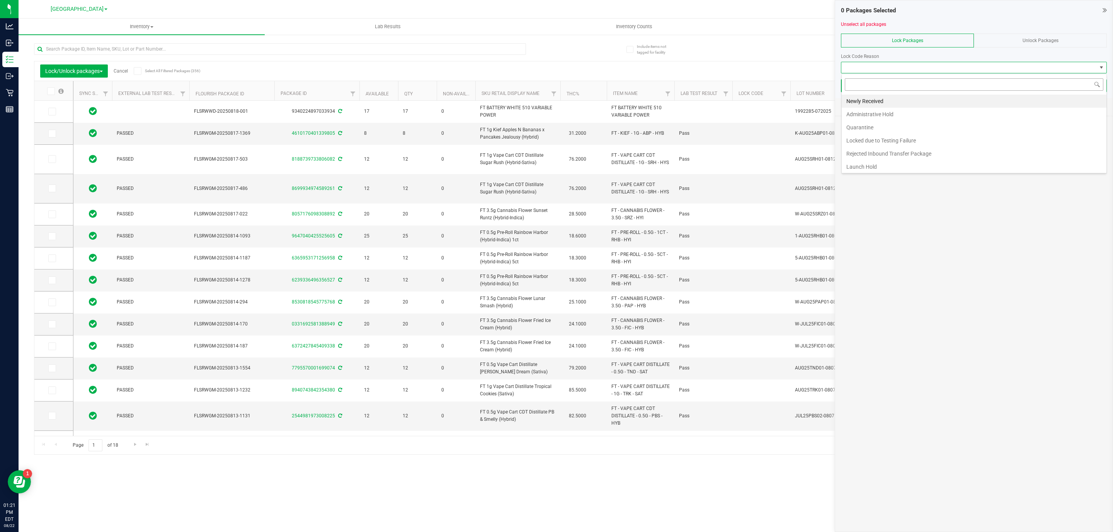
scroll to position [12, 265]
click at [867, 104] on li "Newly Received" at bounding box center [974, 101] width 265 height 13
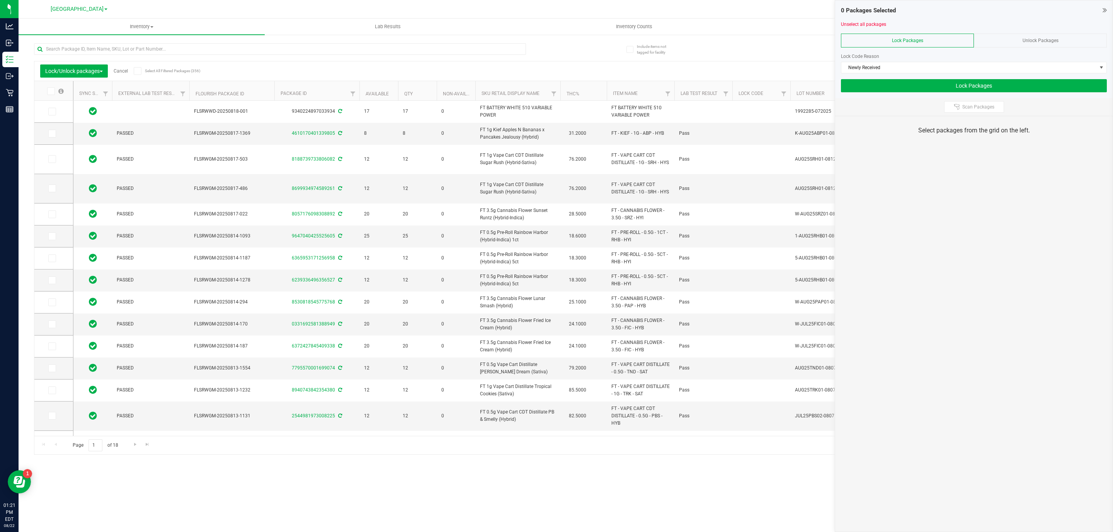
drag, startPoint x: 983, startPoint y: 115, endPoint x: 978, endPoint y: 117, distance: 5.2
click at [982, 115] on div "Scan Packages" at bounding box center [973, 107] width 277 height 18
click at [973, 111] on button "Scan Packages" at bounding box center [974, 107] width 60 height 12
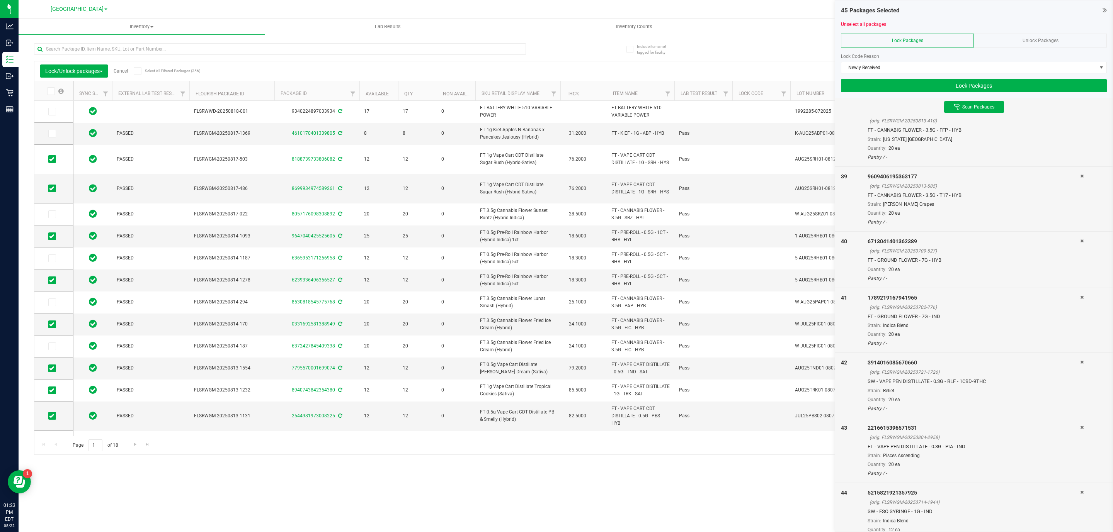
scroll to position [2515, 0]
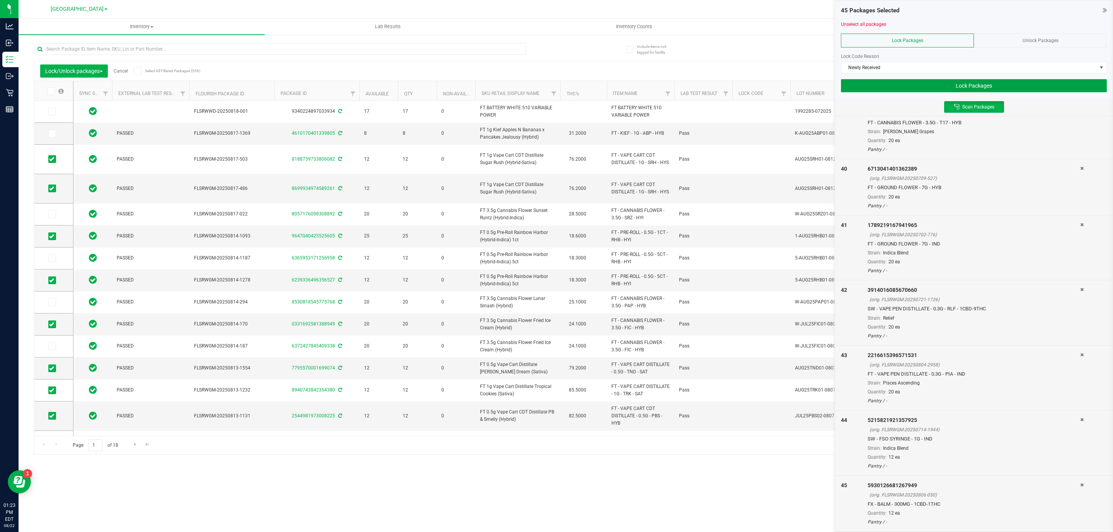
click at [925, 85] on button "Lock Packages" at bounding box center [974, 85] width 266 height 13
